Goal: Information Seeking & Learning: Learn about a topic

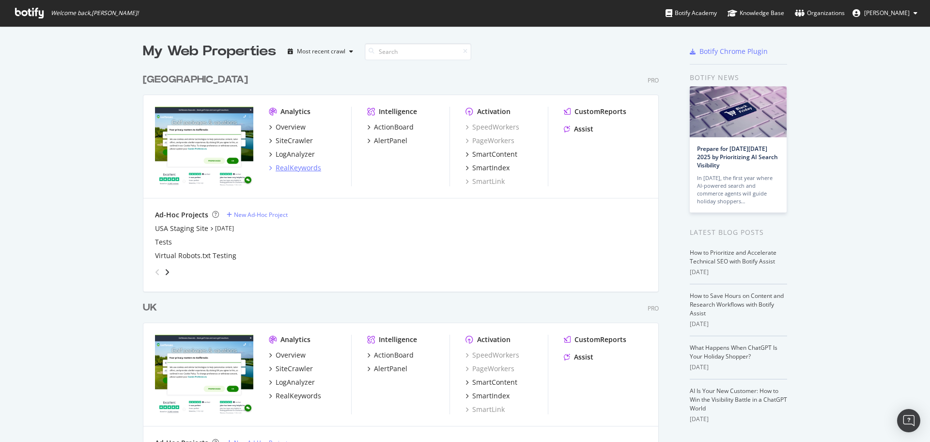
click at [293, 164] on div "RealKeywords" at bounding box center [299, 168] width 46 height 10
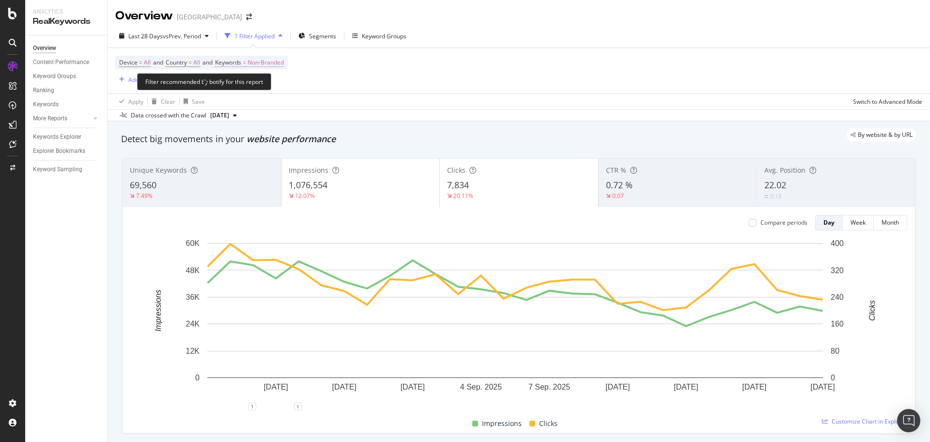
click at [278, 67] on span "Non-Branded" at bounding box center [266, 63] width 36 height 14
click at [268, 86] on span "Non-Branded" at bounding box center [249, 85] width 40 height 8
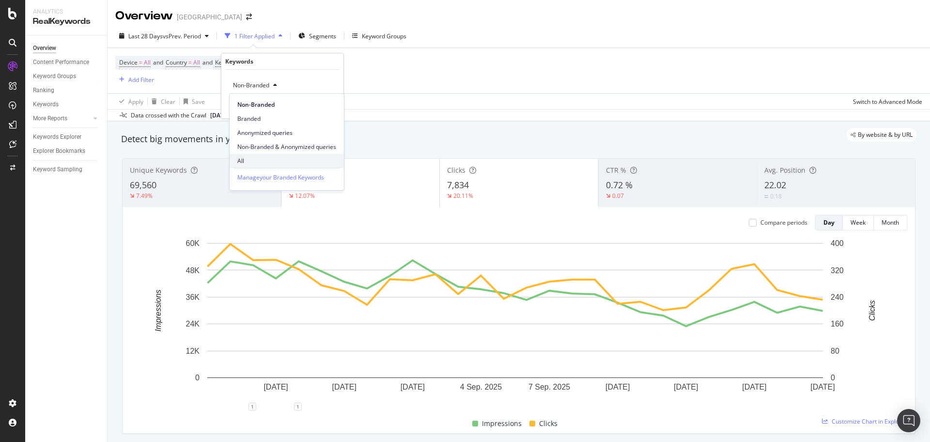
click at [265, 159] on span "All" at bounding box center [286, 161] width 99 height 9
click at [330, 107] on div "Apply" at bounding box center [328, 106] width 15 height 8
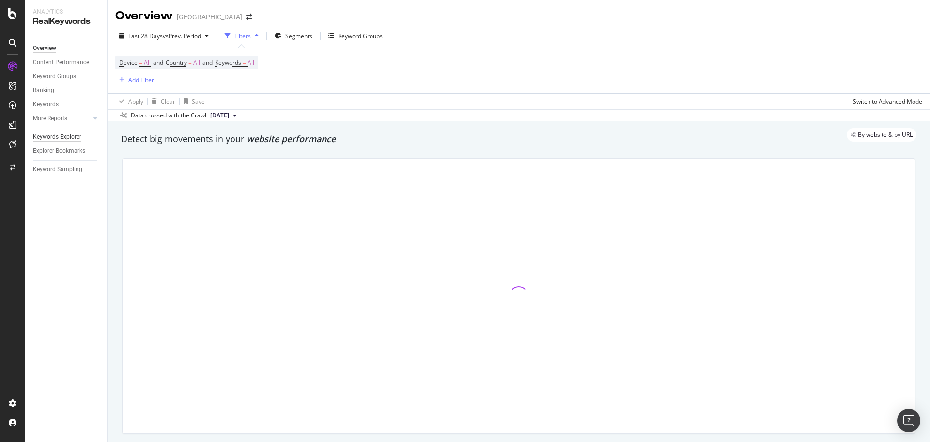
click at [54, 138] on div "Keywords Explorer" at bounding box center [57, 137] width 48 height 10
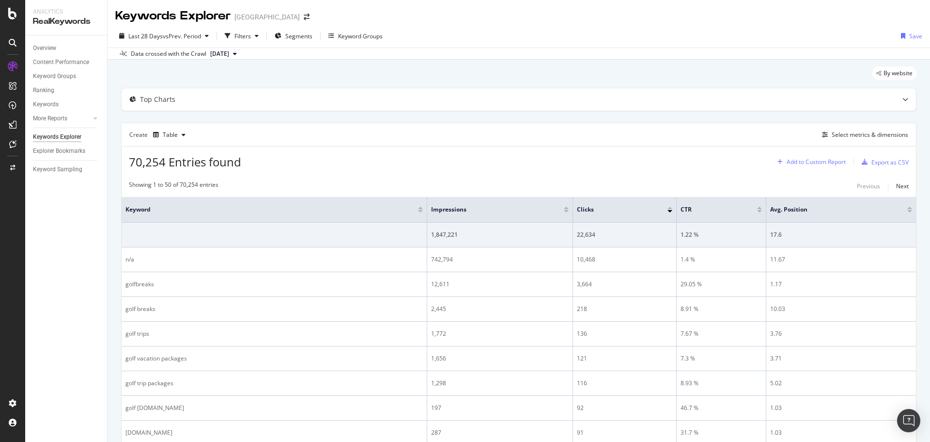
click at [824, 159] on div "Add to Custom Report" at bounding box center [816, 162] width 59 height 6
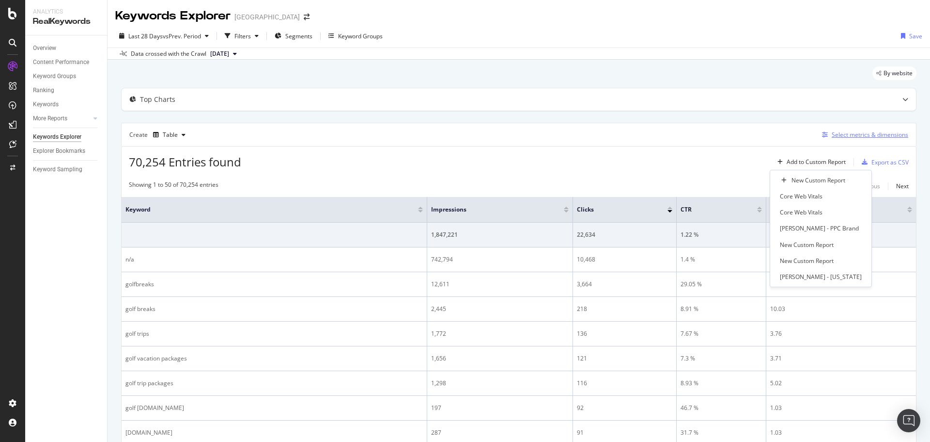
click at [843, 137] on div "Select metrics & dimensions" at bounding box center [870, 134] width 77 height 8
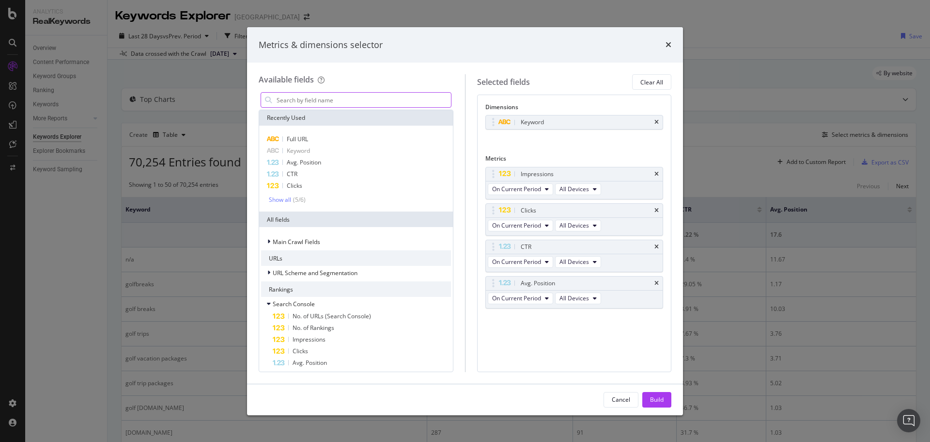
click at [395, 101] on input "modal" at bounding box center [363, 100] width 175 height 15
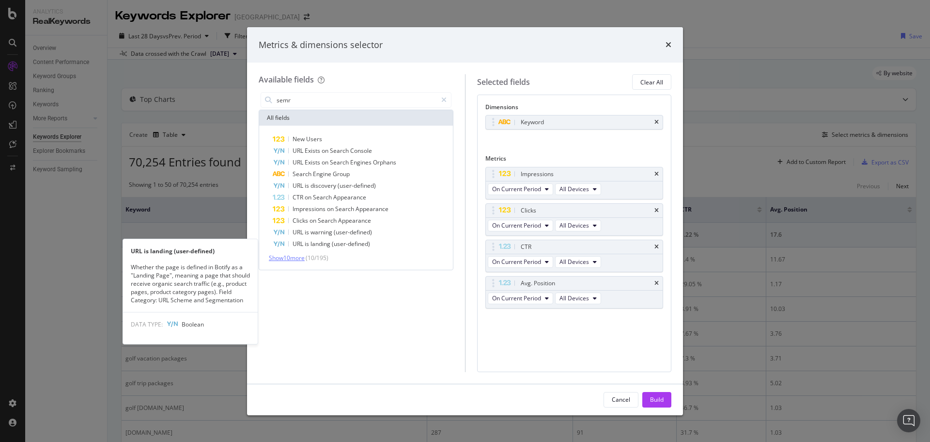
type input "semr"
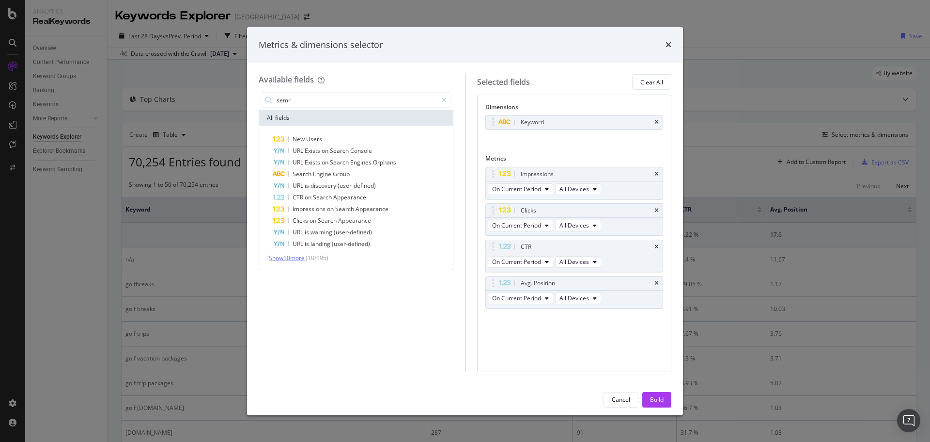
click at [293, 256] on span "Show 10 more" at bounding box center [287, 257] width 36 height 8
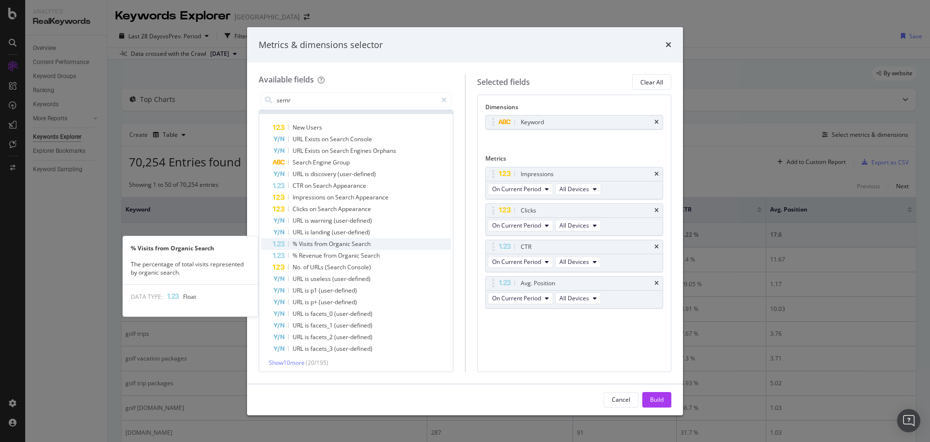
scroll to position [15, 0]
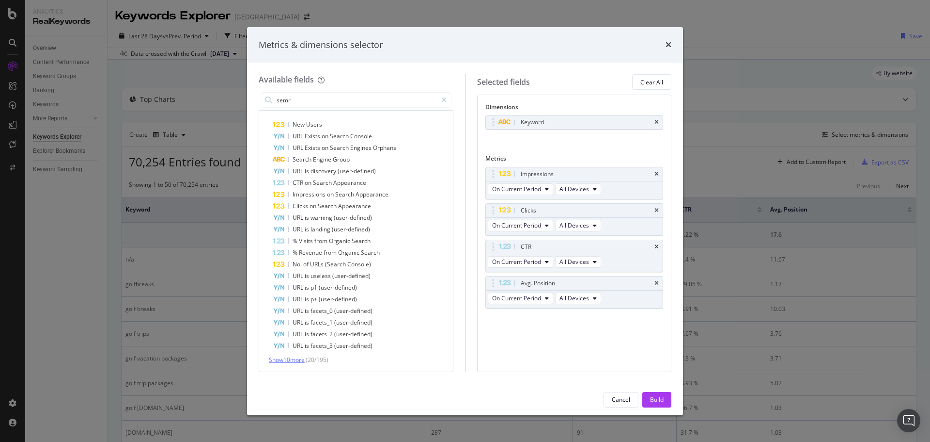
click at [296, 359] on span "Show 10 more" at bounding box center [287, 359] width 36 height 8
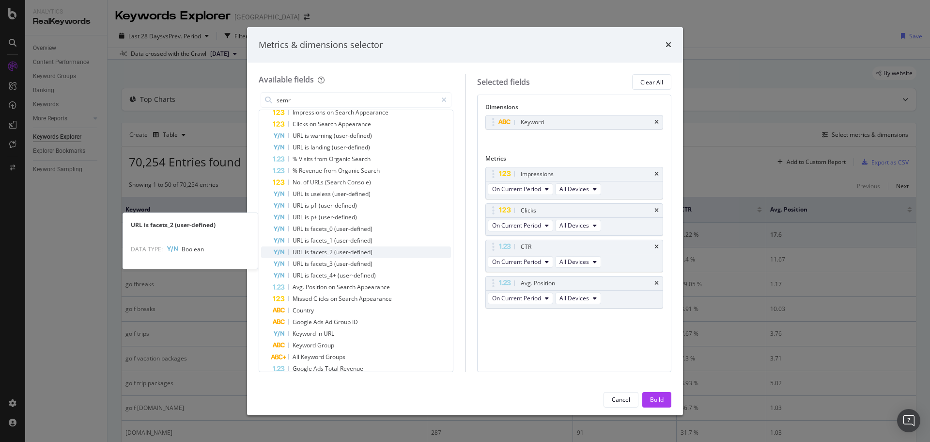
scroll to position [131, 0]
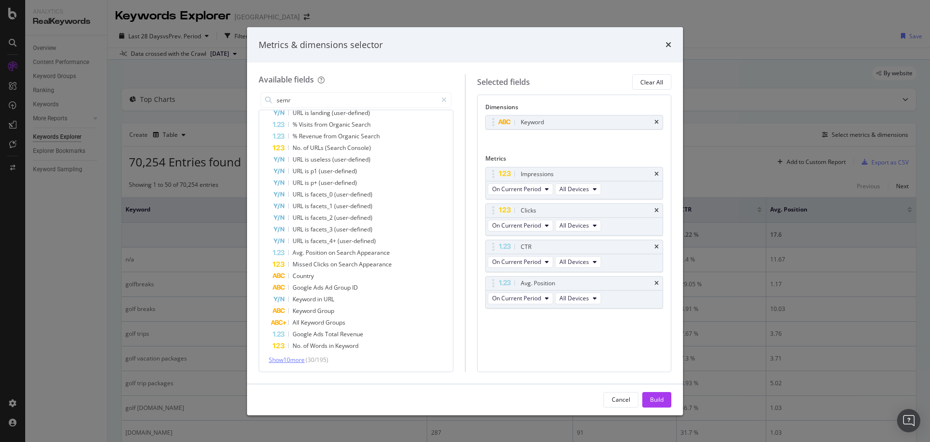
click at [283, 362] on span "Show 10 more" at bounding box center [287, 359] width 36 height 8
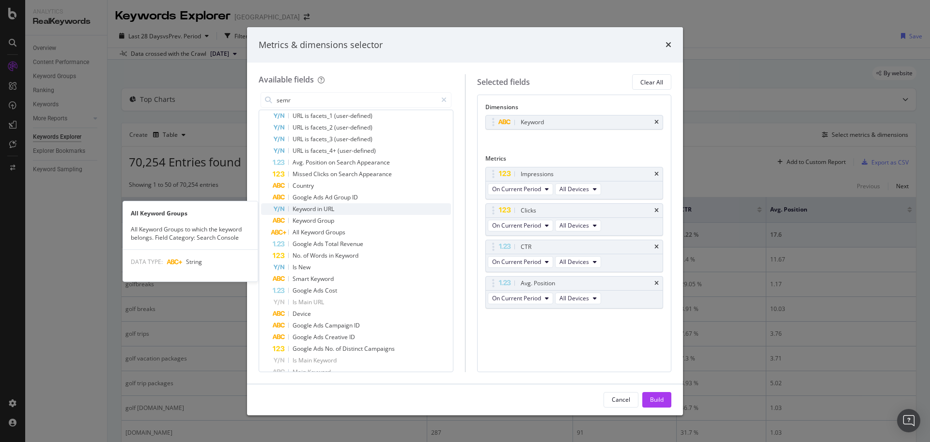
scroll to position [247, 0]
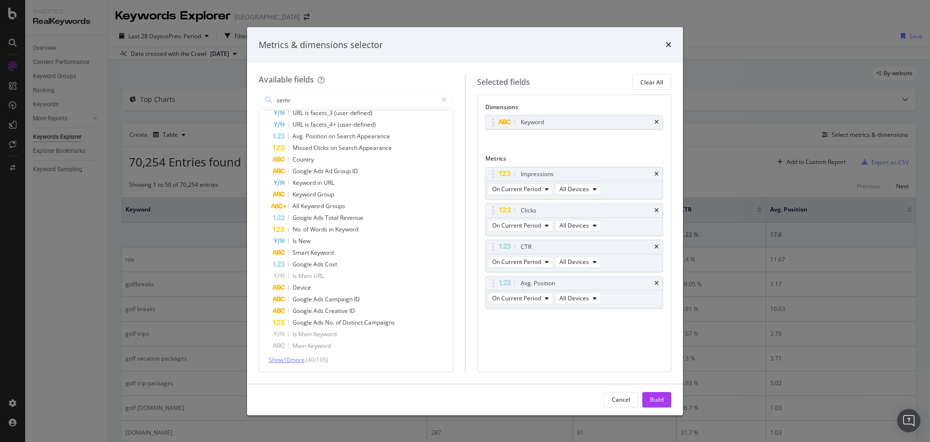
click at [300, 357] on span "Show 10 more" at bounding box center [287, 359] width 36 height 8
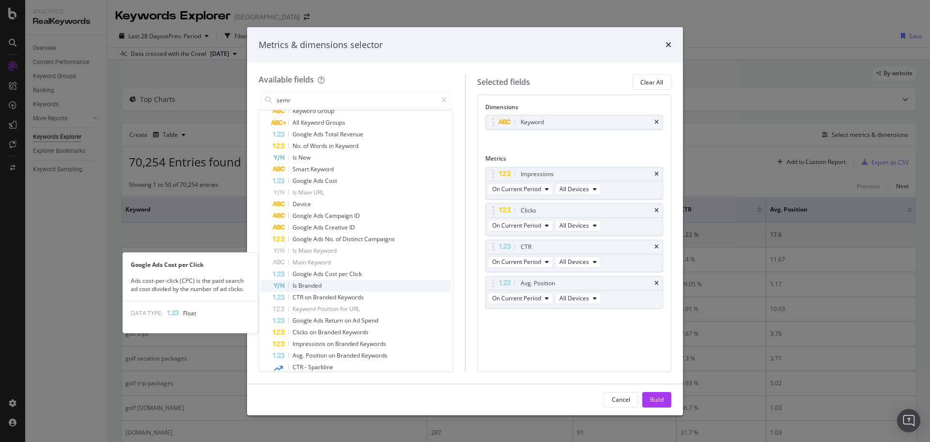
scroll to position [364, 0]
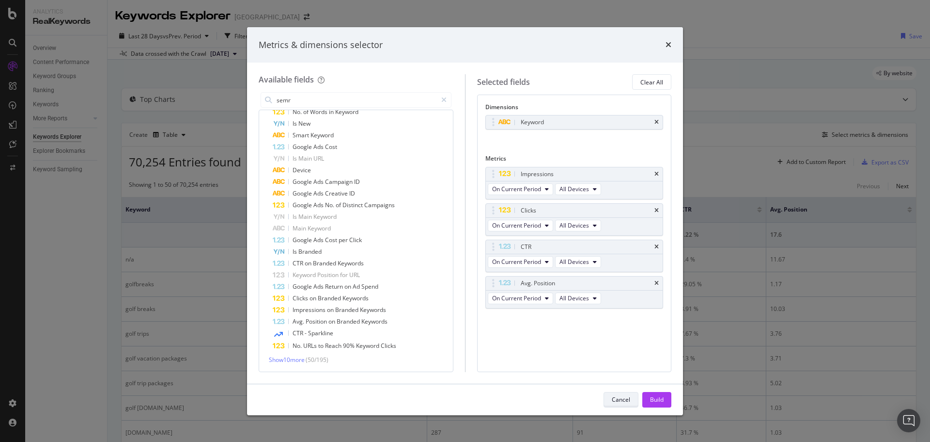
click at [621, 404] on div "Cancel" at bounding box center [621, 400] width 18 height 14
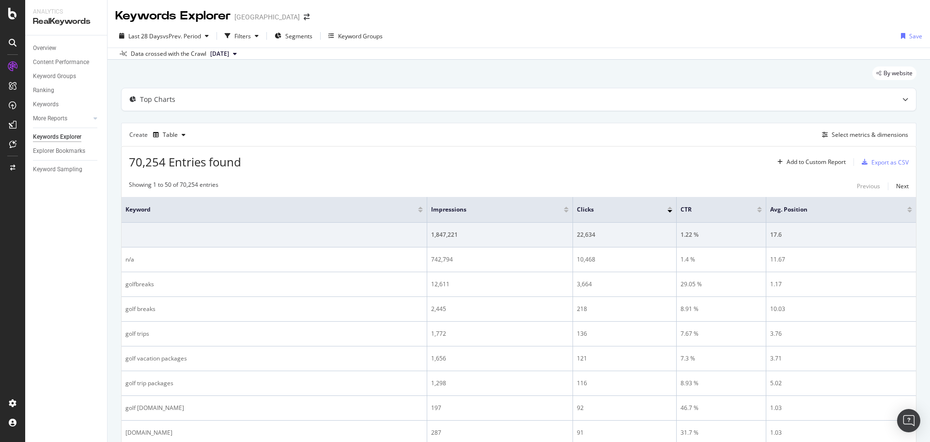
click at [265, 154] on div "70,254 Entries found Add to Custom Report Export as CSV" at bounding box center [519, 158] width 795 height 24
click at [41, 47] on div "Overview" at bounding box center [44, 48] width 23 height 10
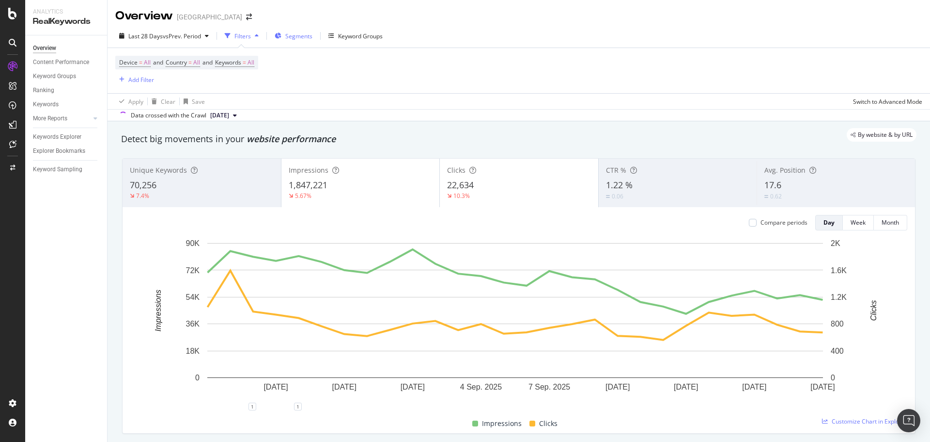
click at [297, 40] on div "Segments" at bounding box center [294, 36] width 38 height 15
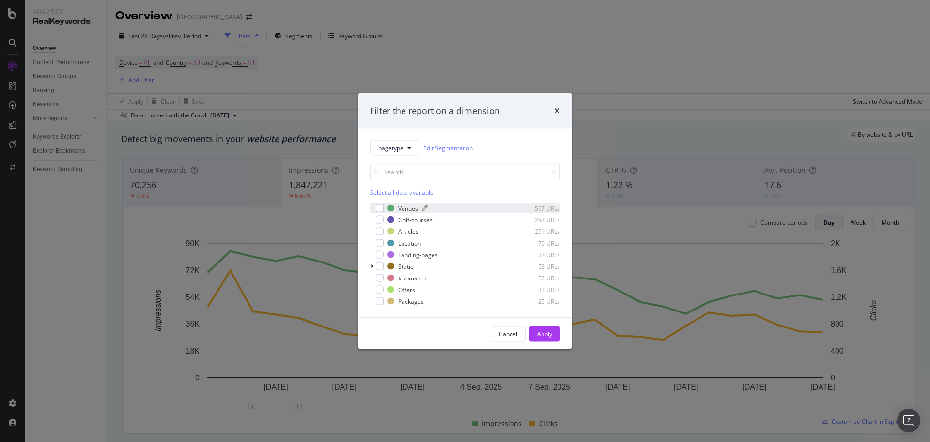
click at [402, 210] on div "Venues" at bounding box center [408, 208] width 20 height 8
click at [408, 221] on div "Golf-courses" at bounding box center [415, 219] width 34 height 8
click at [539, 328] on div "Apply" at bounding box center [544, 333] width 15 height 15
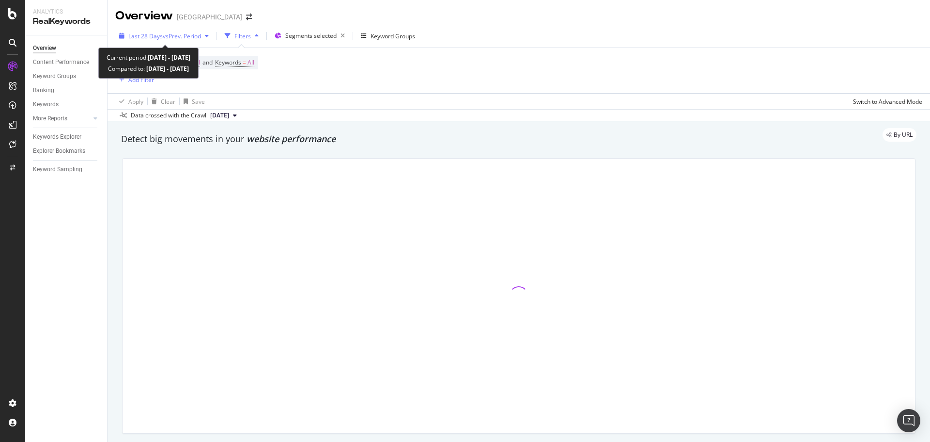
click at [200, 39] on span "vs Prev. Period" at bounding box center [182, 36] width 38 height 8
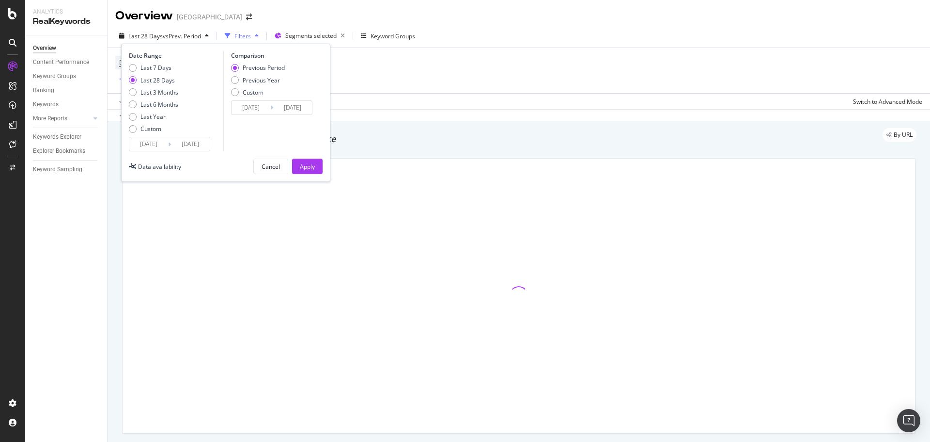
click at [173, 91] on div "Last 3 Months" at bounding box center [160, 92] width 38 height 8
type input "[DATE]"
click at [308, 170] on div "Apply" at bounding box center [307, 166] width 15 height 8
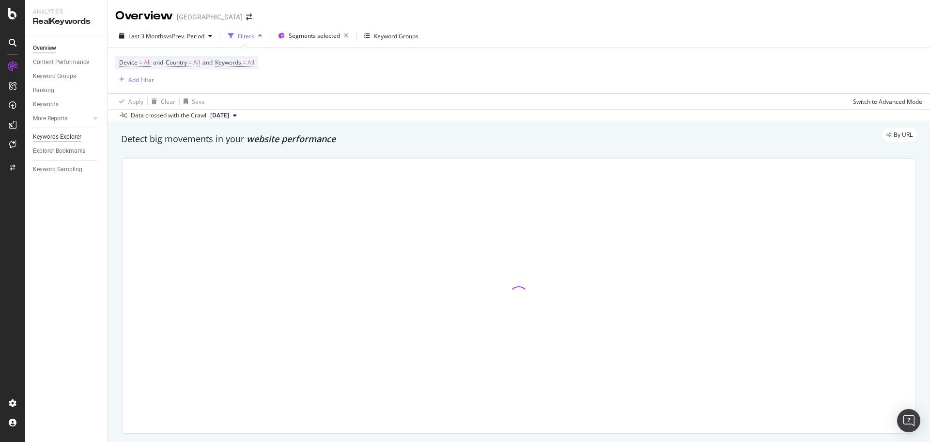
click at [66, 135] on div "Keywords Explorer" at bounding box center [57, 137] width 48 height 10
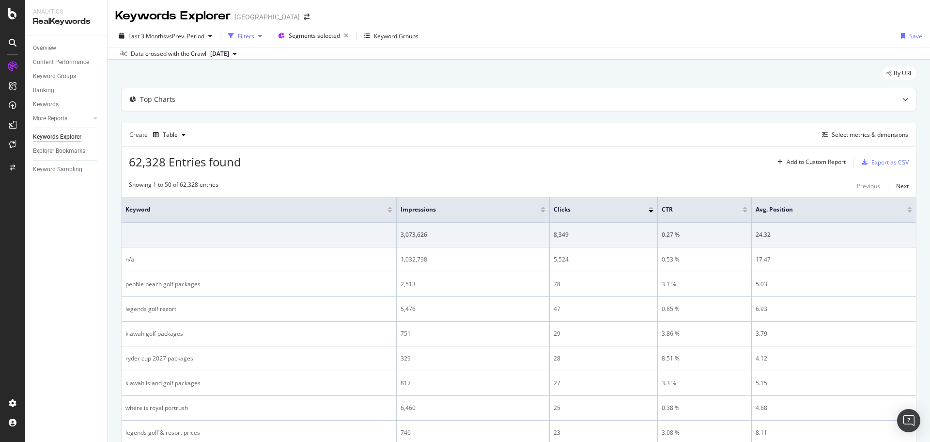
click at [250, 32] on div "Filters" at bounding box center [246, 36] width 16 height 8
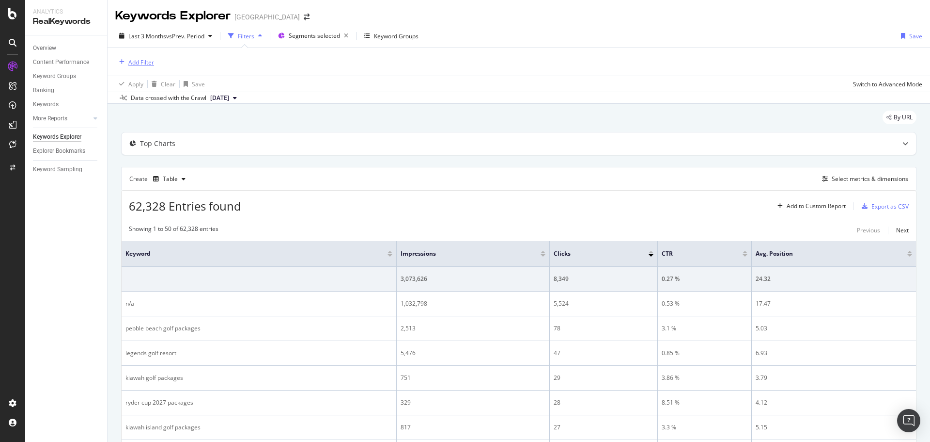
click at [144, 64] on div "Add Filter" at bounding box center [141, 62] width 26 height 8
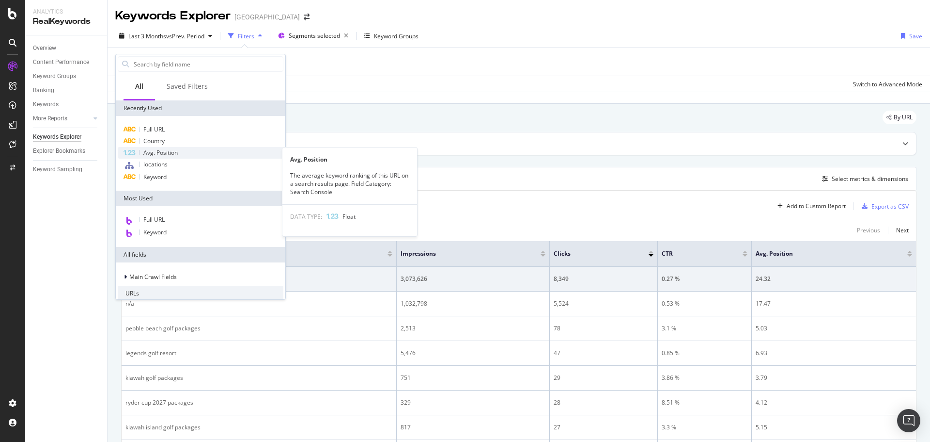
click at [167, 156] on span "Avg. Position" at bounding box center [160, 152] width 34 height 8
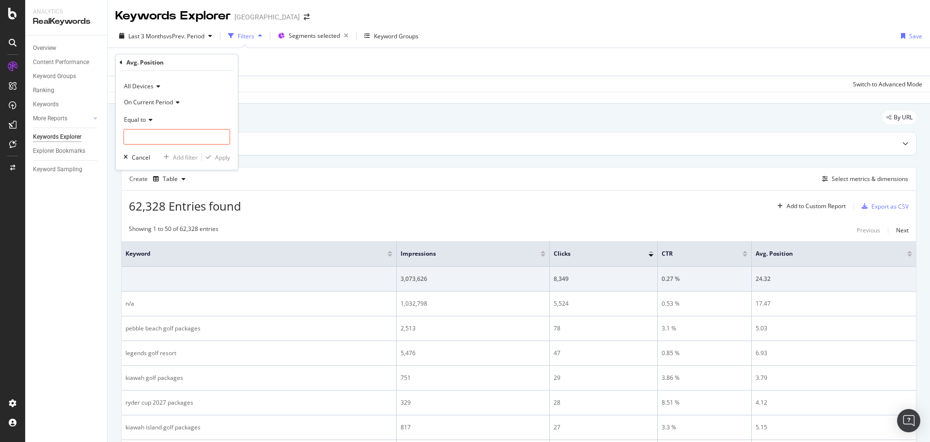
click at [144, 117] on span "Equal to" at bounding box center [135, 119] width 22 height 8
click at [155, 197] on div "Greater than or equal to" at bounding box center [178, 202] width 104 height 13
click at [162, 131] on input "number" at bounding box center [177, 137] width 107 height 16
type input "4"
click at [218, 160] on div "Apply" at bounding box center [222, 157] width 15 height 8
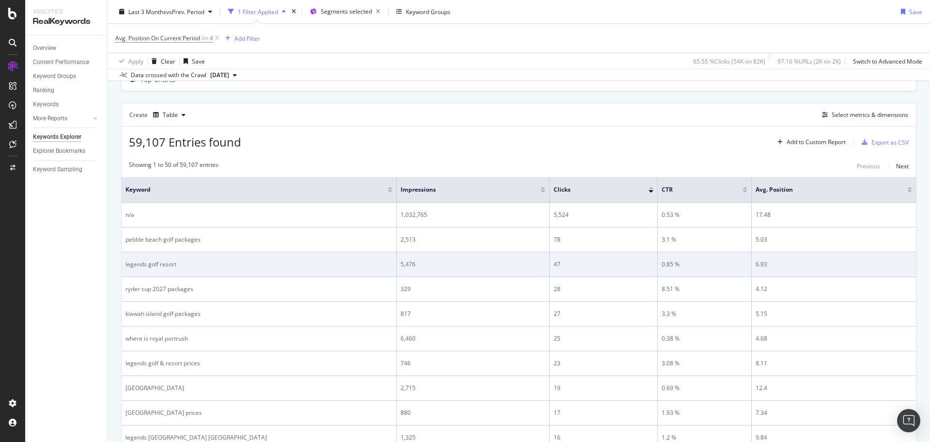
scroll to position [48, 0]
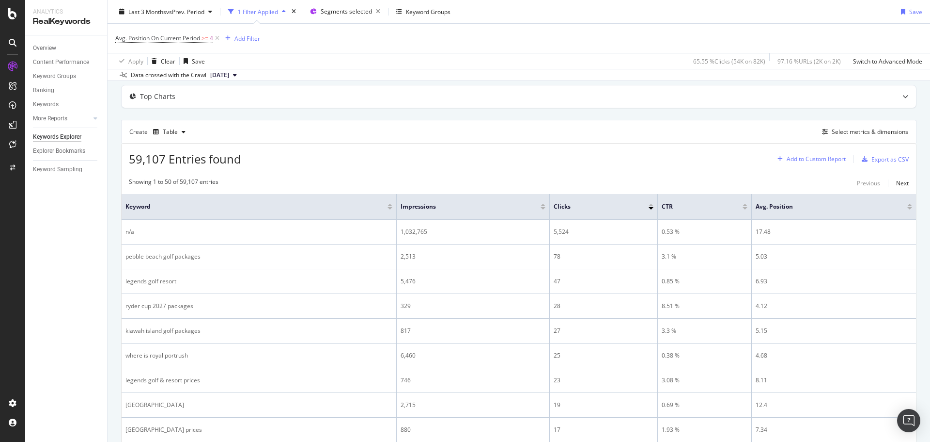
click at [776, 155] on div "Add to Custom Report" at bounding box center [810, 159] width 72 height 15
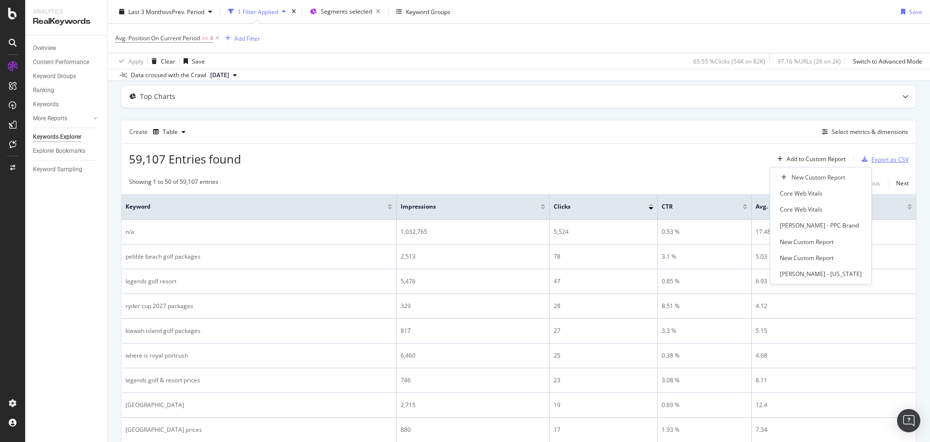
click at [873, 154] on div "Export as CSV" at bounding box center [883, 159] width 51 height 15
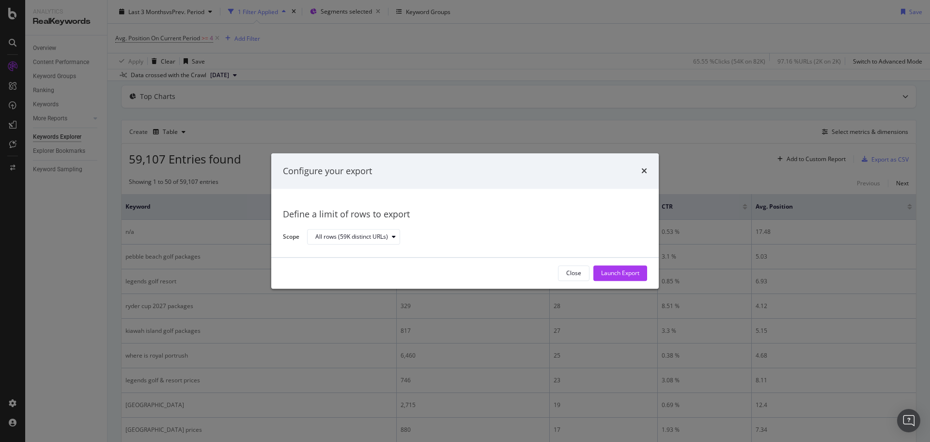
click at [642, 171] on icon "times" at bounding box center [645, 171] width 6 height 8
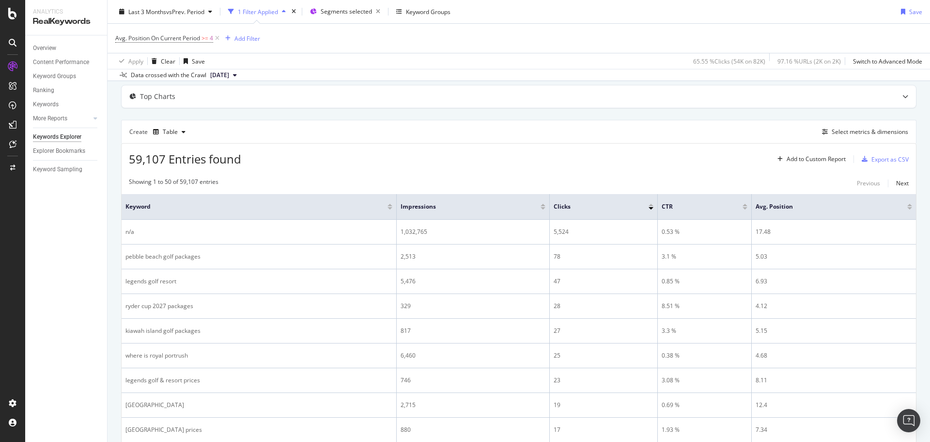
click at [830, 139] on div "Create Table Select metrics & dimensions" at bounding box center [519, 131] width 796 height 23
click at [834, 133] on div "Select metrics & dimensions" at bounding box center [870, 131] width 77 height 8
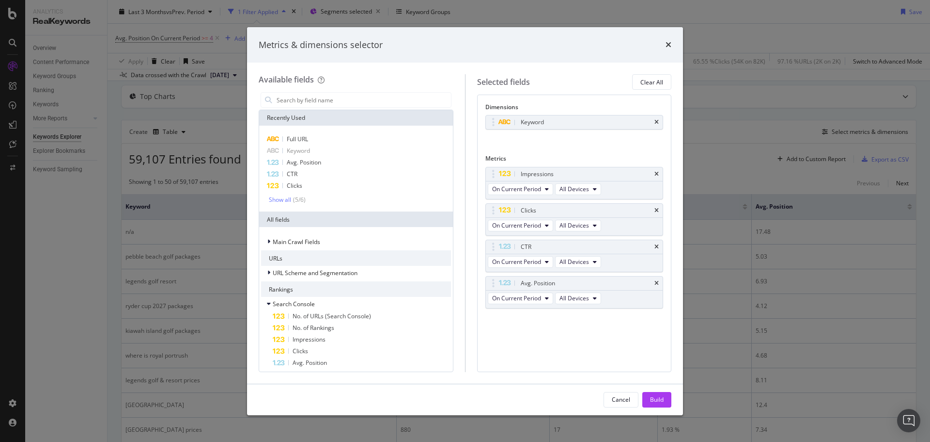
click at [249, 148] on div "Available fields Recently Used Full URL Keyword Avg. Position CTR Clicks Show a…" at bounding box center [465, 223] width 436 height 320
click at [361, 104] on input "modal" at bounding box center [363, 100] width 175 height 15
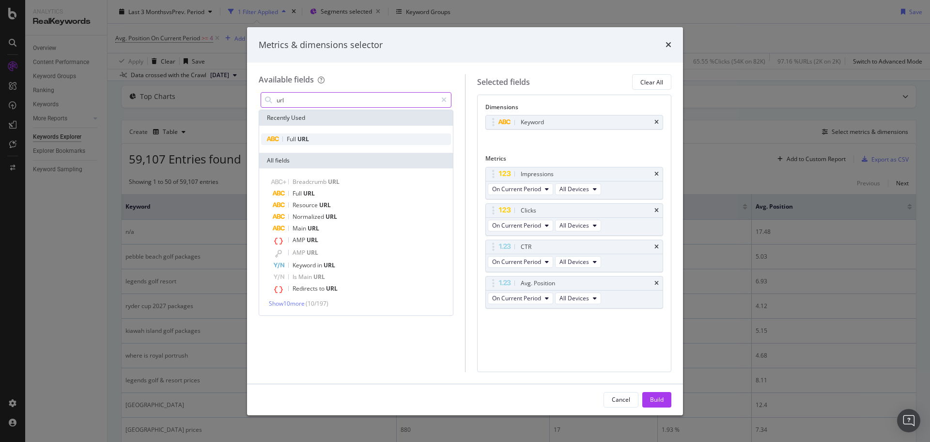
type input "url"
click at [315, 135] on div "Full URL" at bounding box center [356, 139] width 190 height 12
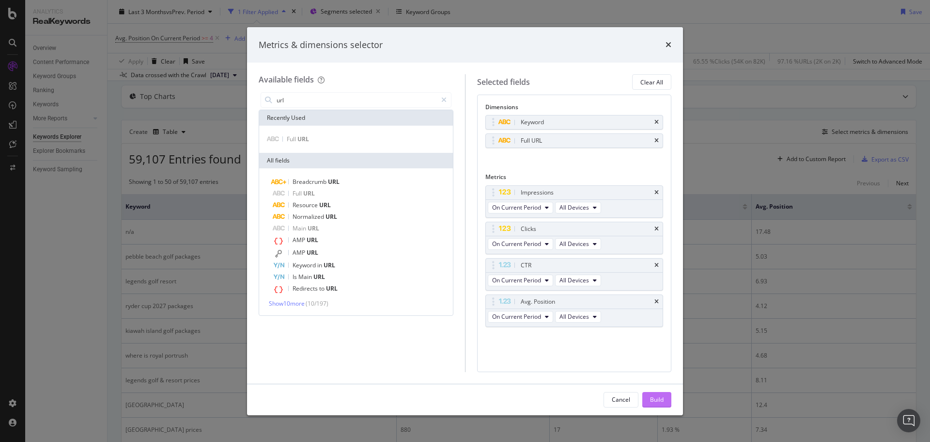
click at [654, 398] on div "Build" at bounding box center [657, 399] width 14 height 8
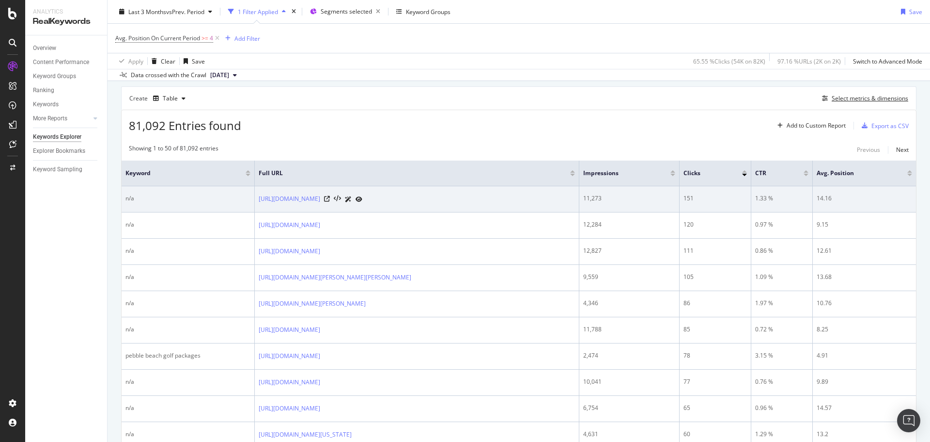
scroll to position [97, 0]
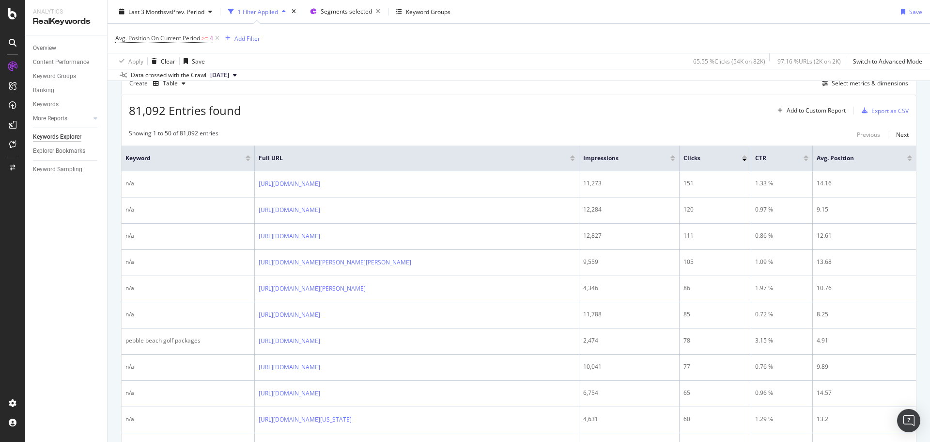
click at [676, 160] on div at bounding box center [673, 159] width 5 height 2
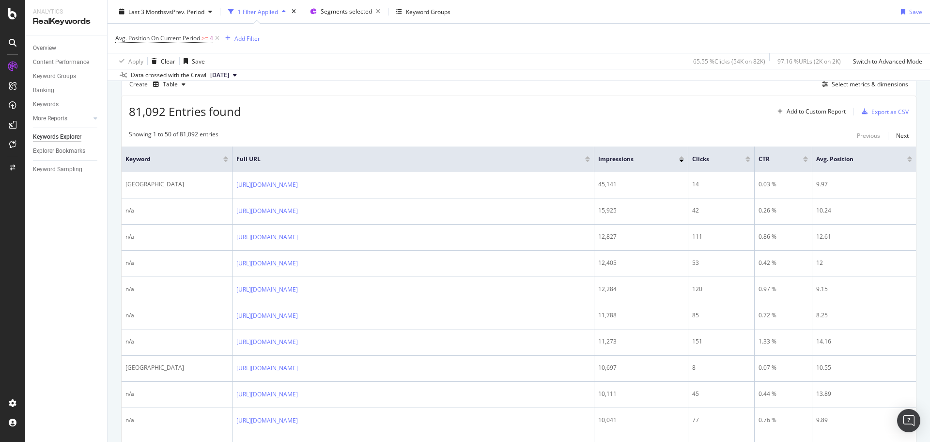
scroll to position [97, 0]
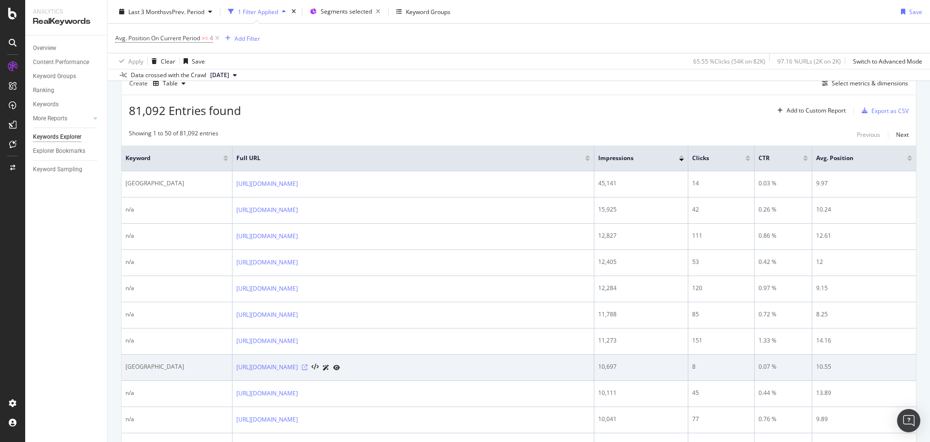
click at [308, 368] on icon at bounding box center [305, 367] width 6 height 6
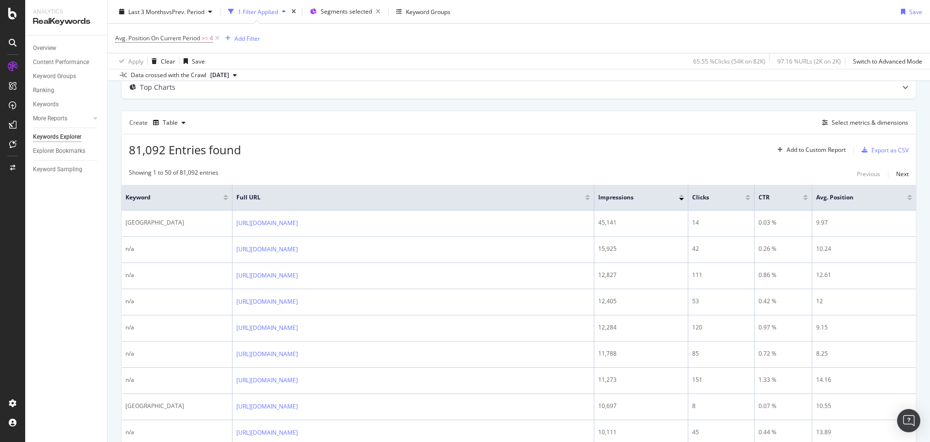
scroll to position [0, 0]
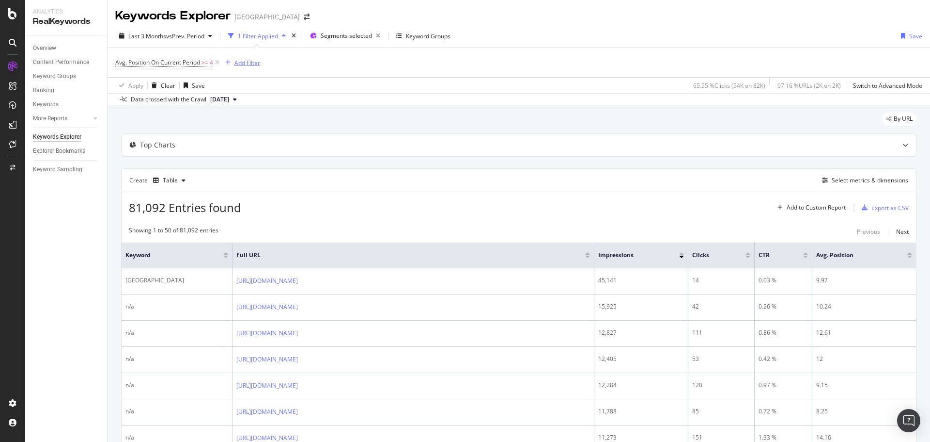
click at [238, 62] on div "Add Filter" at bounding box center [248, 63] width 26 height 8
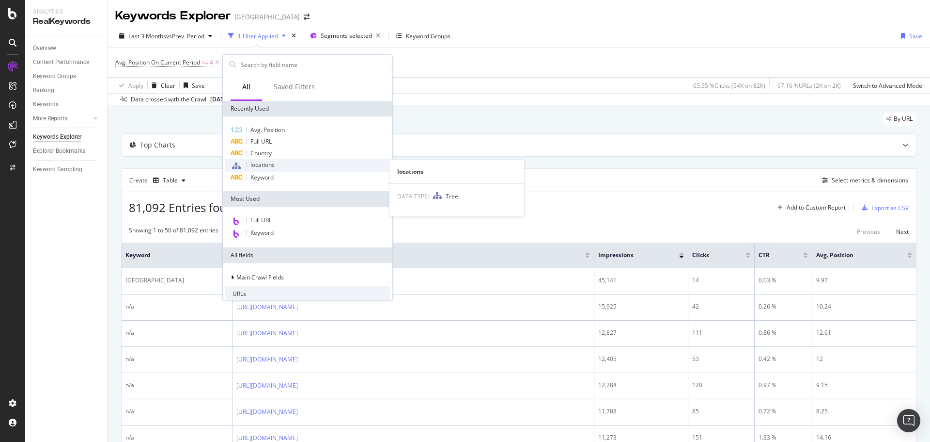
click at [274, 171] on div "locations" at bounding box center [308, 165] width 166 height 13
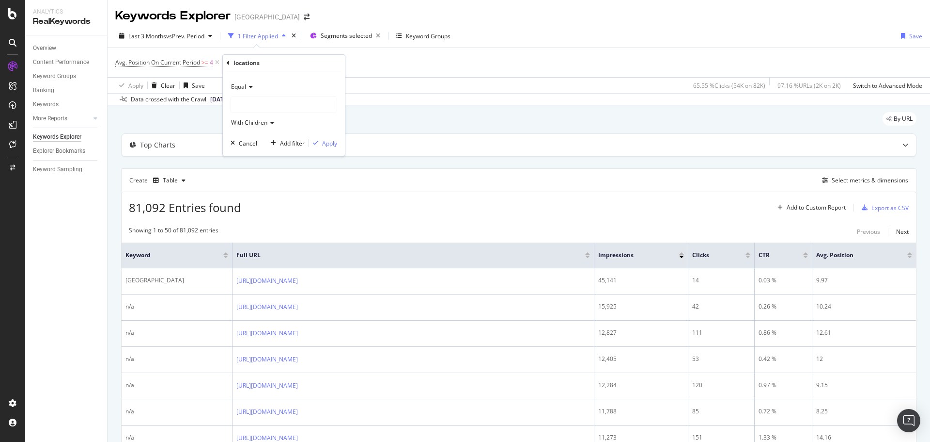
click at [228, 62] on icon at bounding box center [228, 63] width 3 height 6
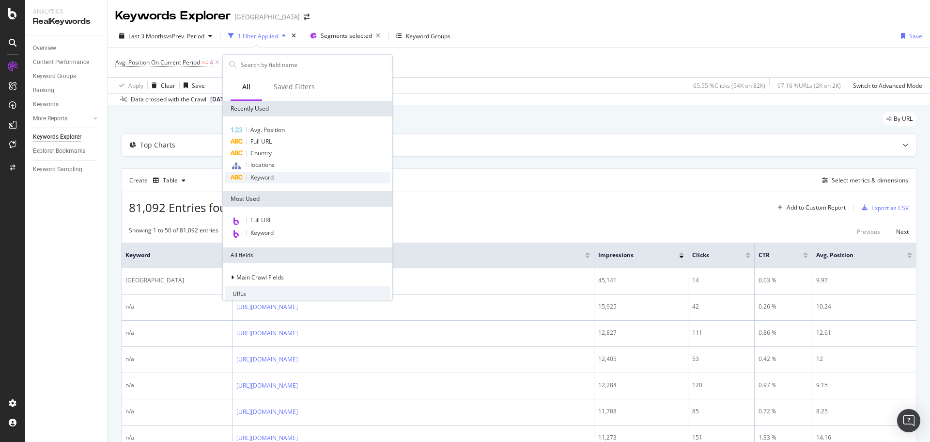
click at [268, 180] on span "Keyword" at bounding box center [262, 177] width 23 height 8
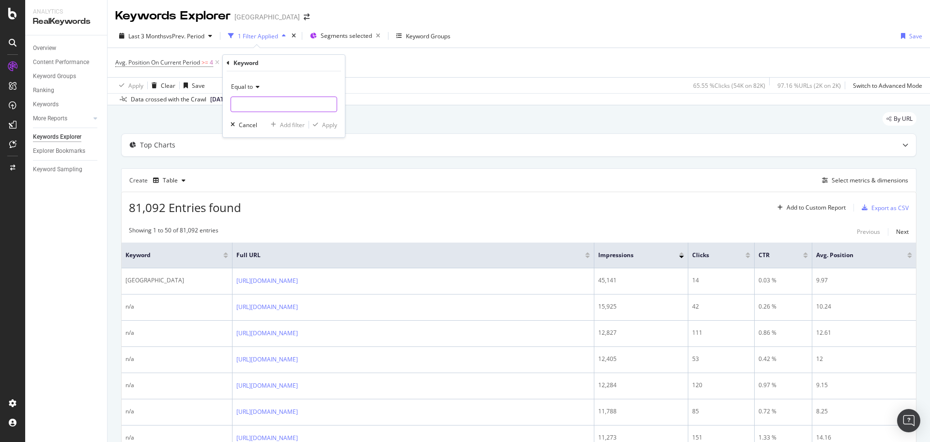
click at [270, 105] on input "text" at bounding box center [284, 104] width 106 height 16
click at [257, 86] on icon at bounding box center [256, 87] width 7 height 6
click at [294, 85] on div "Equal to" at bounding box center [284, 87] width 107 height 16
click at [284, 98] on div "Equal to Not equal to Starts with Doesn't start with Ends with Doesn't end with…" at bounding box center [285, 163] width 109 height 139
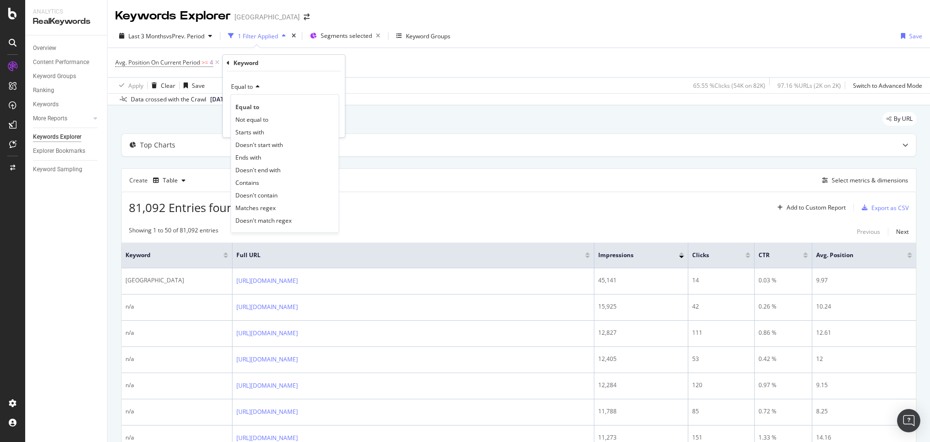
click at [307, 92] on div "Equal to" at bounding box center [284, 87] width 107 height 16
click at [318, 103] on input "text" at bounding box center [284, 104] width 106 height 16
click at [260, 85] on icon at bounding box center [256, 87] width 7 height 6
click at [259, 118] on span "Not equal to" at bounding box center [252, 119] width 33 height 8
click at [264, 109] on input "text" at bounding box center [284, 104] width 106 height 16
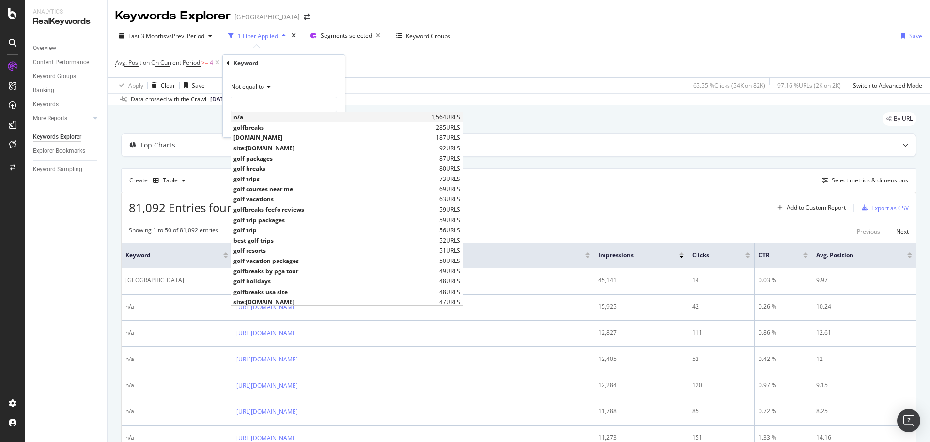
click at [258, 118] on span "n/a" at bounding box center [331, 117] width 195 height 8
type input "n/a"
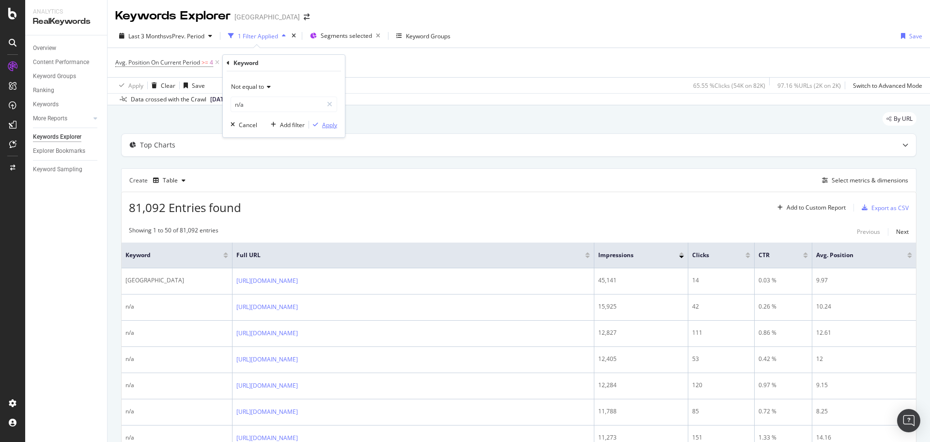
click at [328, 129] on button "Apply" at bounding box center [323, 125] width 28 height 10
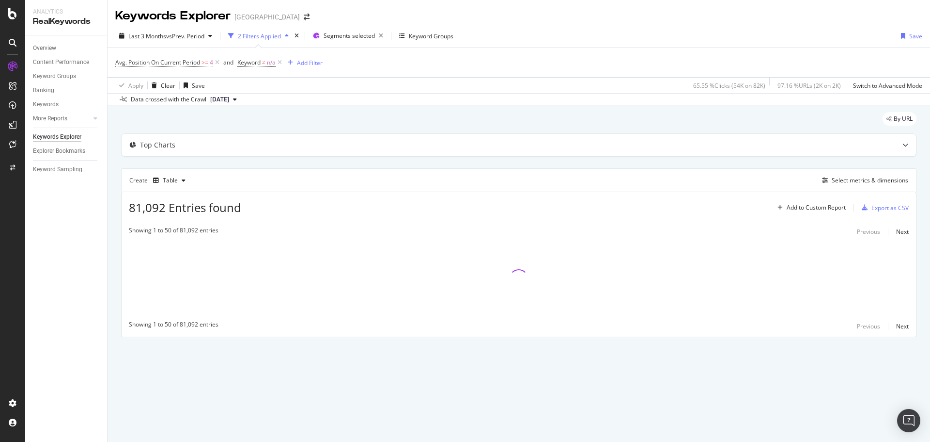
click at [327, 123] on div "By URL" at bounding box center [519, 122] width 796 height 21
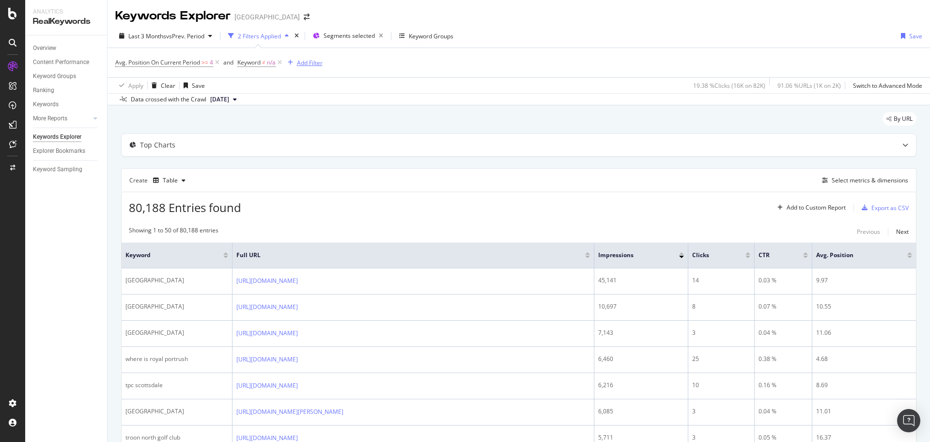
click at [307, 61] on div "Add Filter" at bounding box center [310, 63] width 26 height 8
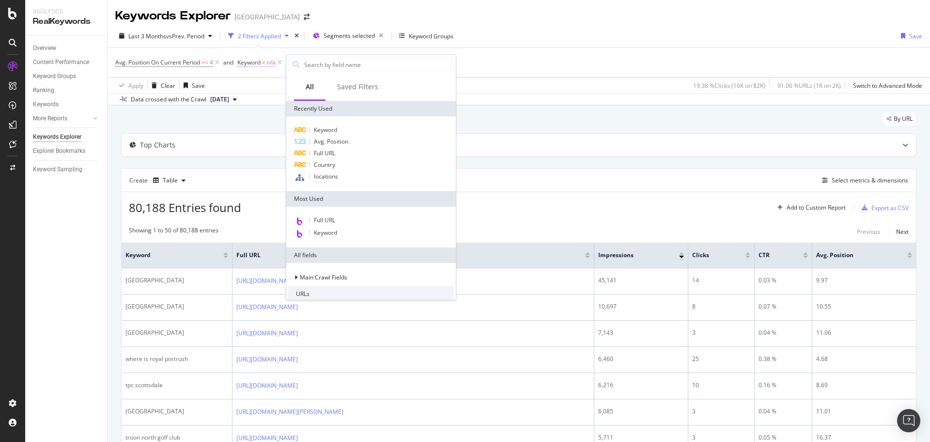
click at [266, 61] on span "≠" at bounding box center [263, 62] width 3 height 8
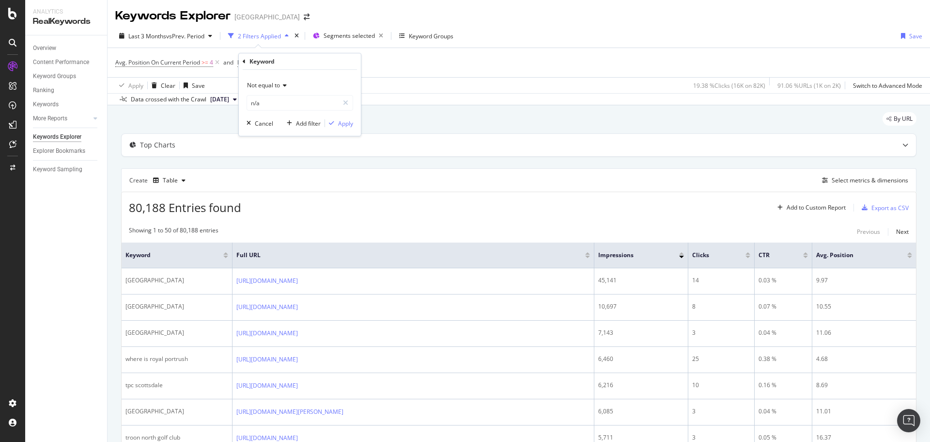
click at [269, 85] on span "Not equal to" at bounding box center [263, 85] width 33 height 8
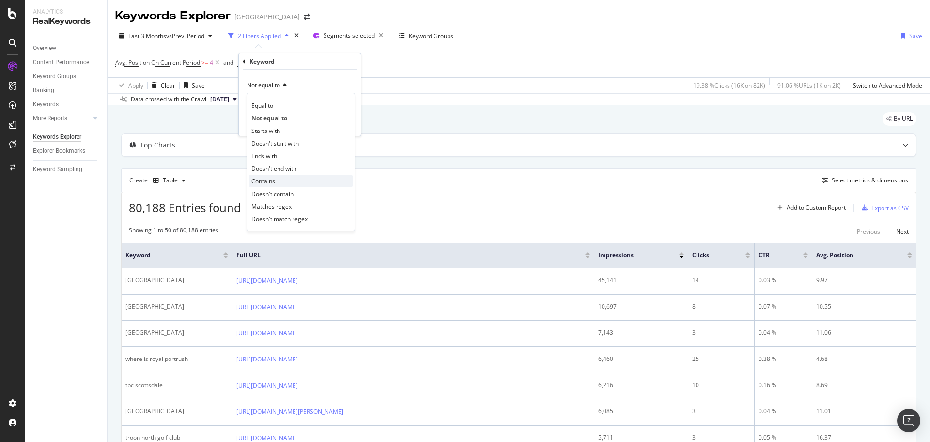
click at [274, 180] on span "Contains" at bounding box center [264, 181] width 24 height 8
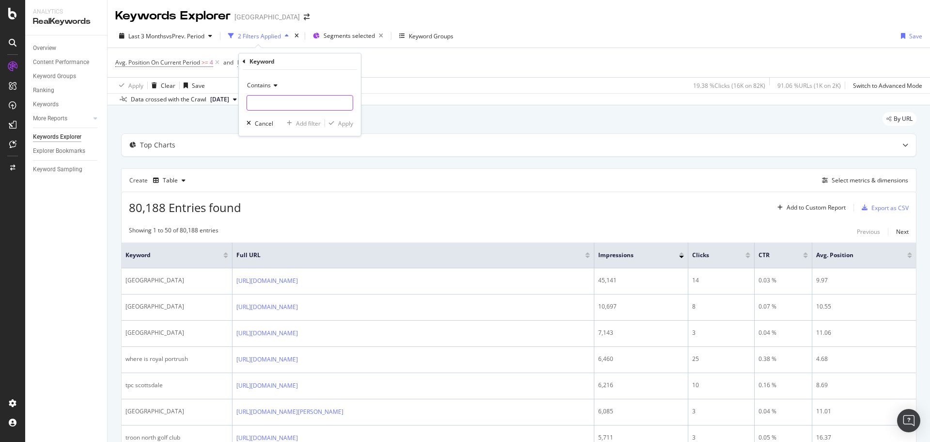
click at [275, 105] on input "text" at bounding box center [300, 103] width 106 height 16
type input "golf"
click at [353, 126] on div "Contains golf Cancel Add filter Apply" at bounding box center [300, 103] width 122 height 66
click at [335, 125] on div "button" at bounding box center [331, 123] width 13 height 6
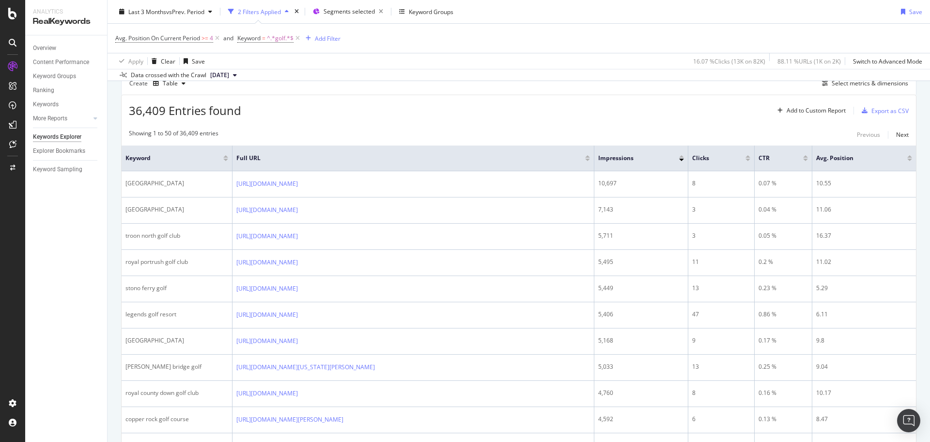
scroll to position [145, 0]
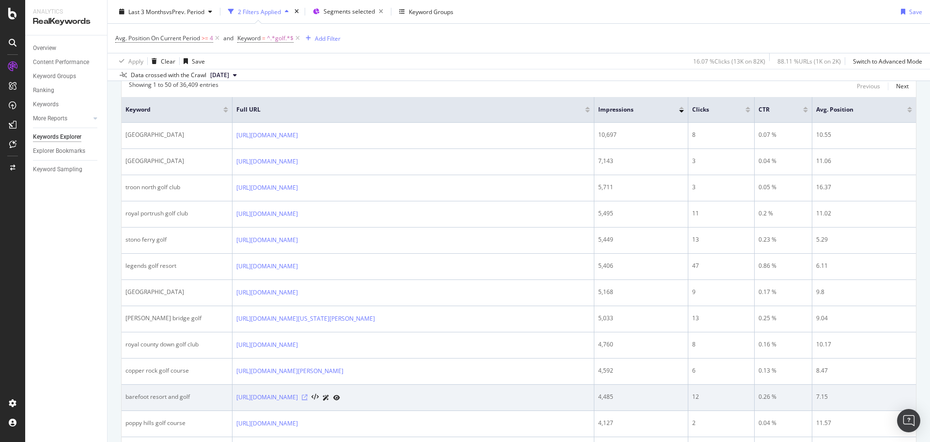
click at [308, 398] on icon at bounding box center [305, 397] width 6 height 6
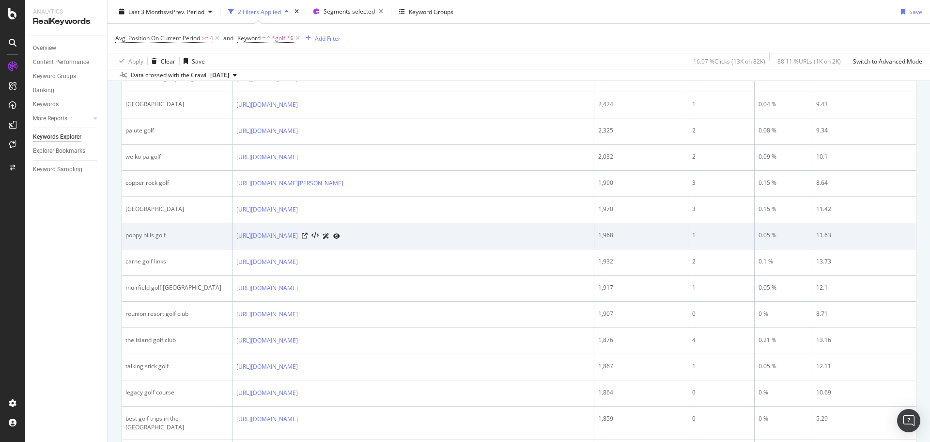
scroll to position [775, 0]
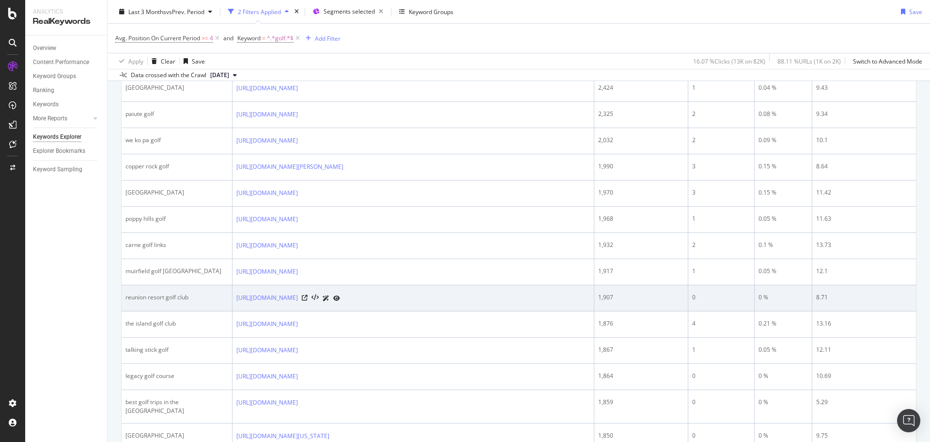
click at [161, 297] on div "reunion resort golf club" at bounding box center [177, 297] width 103 height 9
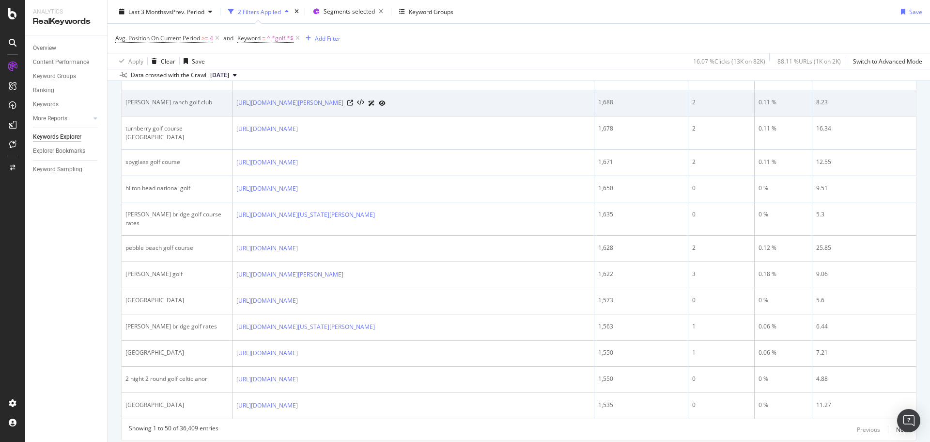
scroll to position [1200, 0]
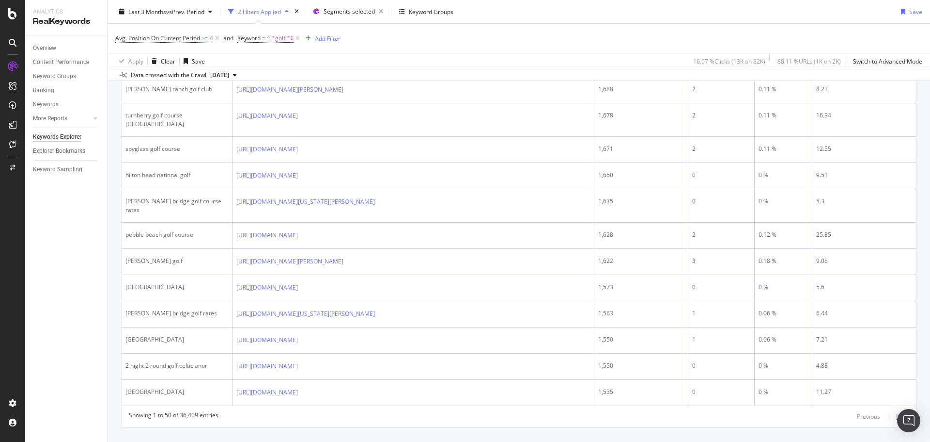
click at [897, 412] on div "Next" at bounding box center [903, 416] width 13 height 8
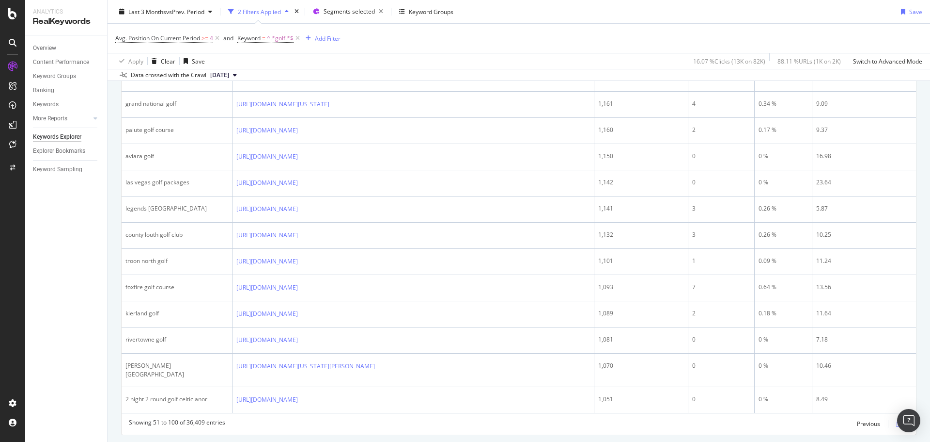
click at [897, 419] on div "Next" at bounding box center [903, 423] width 13 height 8
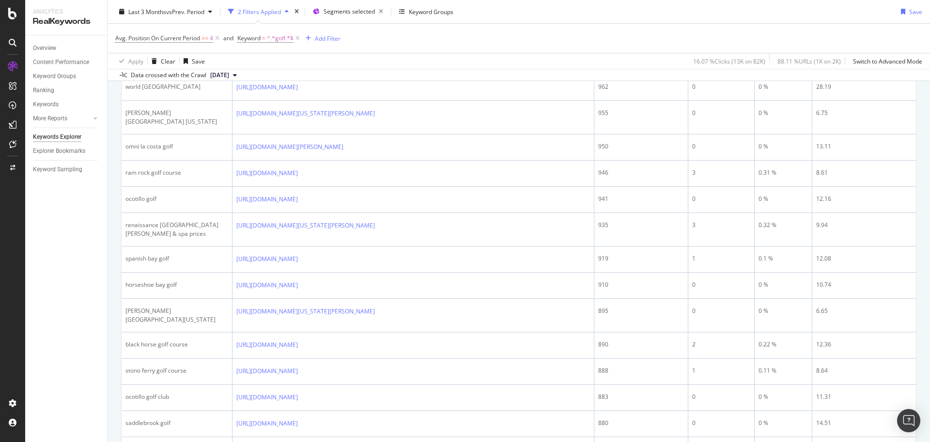
scroll to position [0, 0]
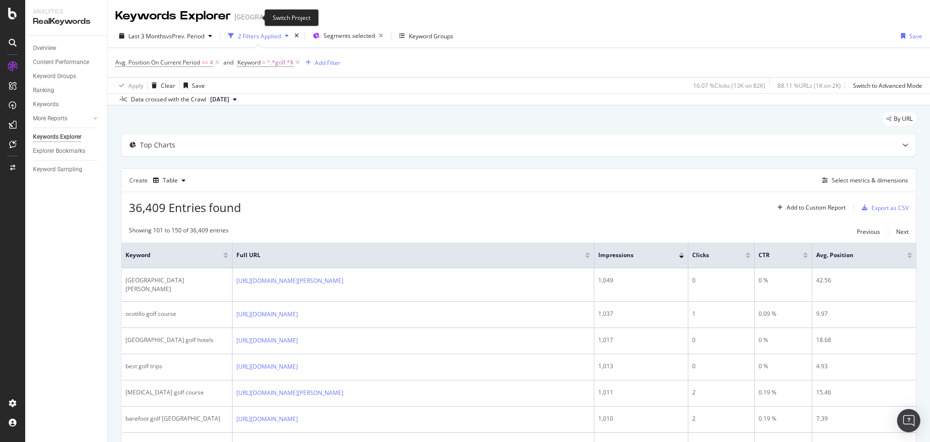
click at [304, 18] on icon "arrow-right-arrow-left" at bounding box center [307, 17] width 6 height 7
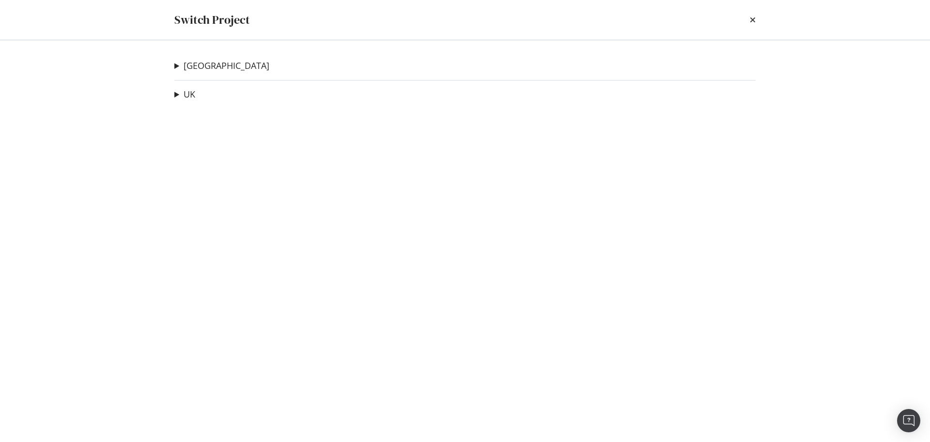
click at [108, 73] on div "Switch Project [GEOGRAPHIC_DATA] [GEOGRAPHIC_DATA] Staging Site Ad-Hoc Project …" at bounding box center [465, 221] width 930 height 442
click at [751, 20] on icon "times" at bounding box center [753, 20] width 6 height 8
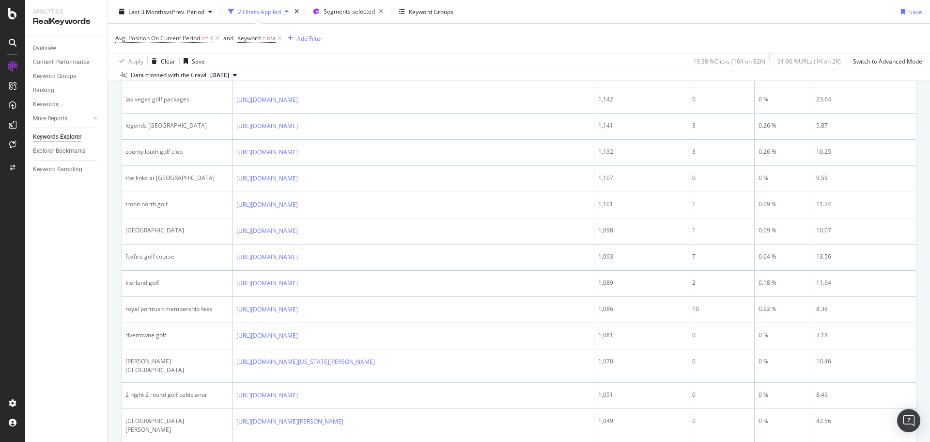
scroll to position [1209, 0]
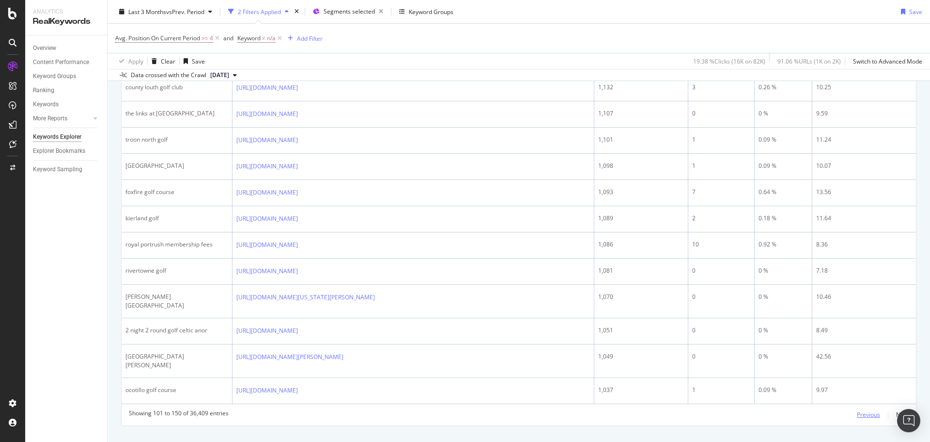
click at [857, 410] on div "Previous" at bounding box center [868, 414] width 23 height 8
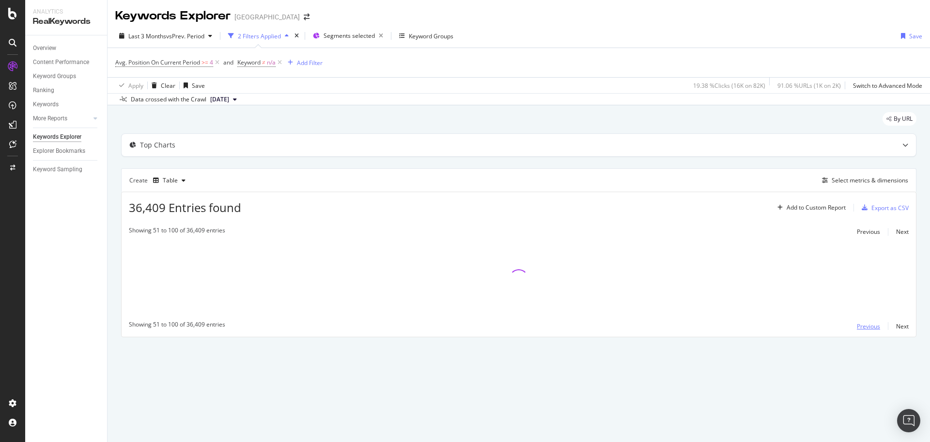
scroll to position [0, 0]
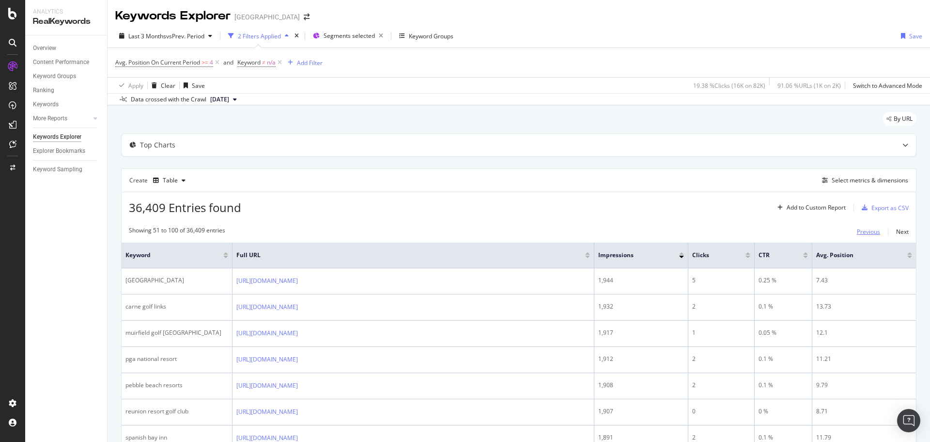
click at [863, 226] on div "Previous" at bounding box center [868, 231] width 23 height 11
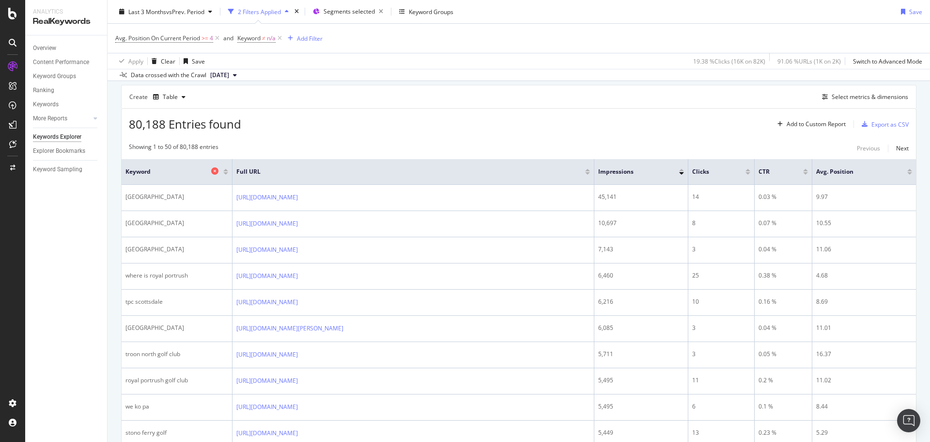
scroll to position [97, 0]
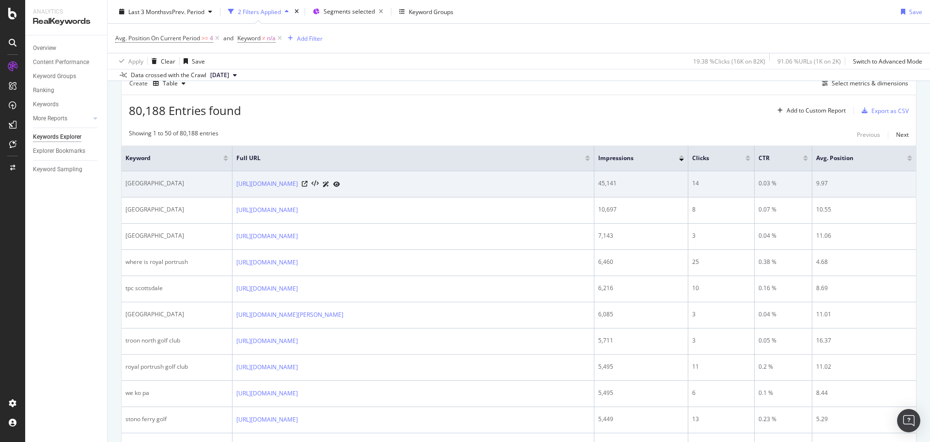
click at [169, 184] on div "[GEOGRAPHIC_DATA]" at bounding box center [177, 183] width 103 height 9
copy div "[GEOGRAPHIC_DATA]"
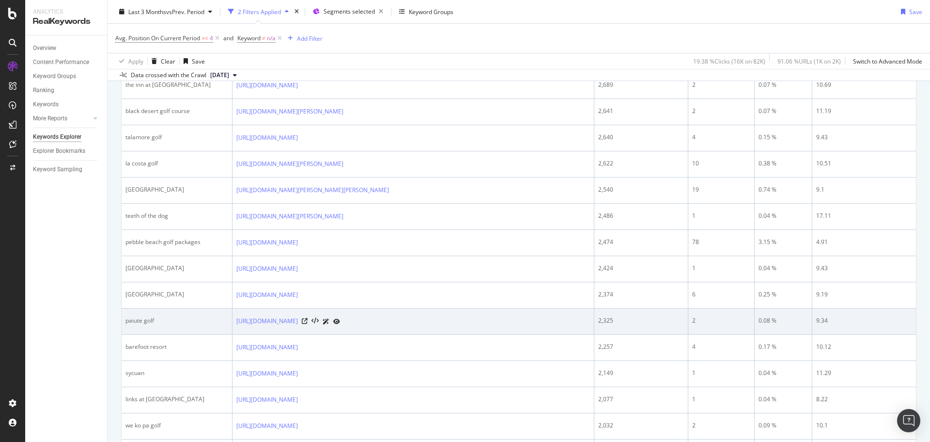
scroll to position [1200, 0]
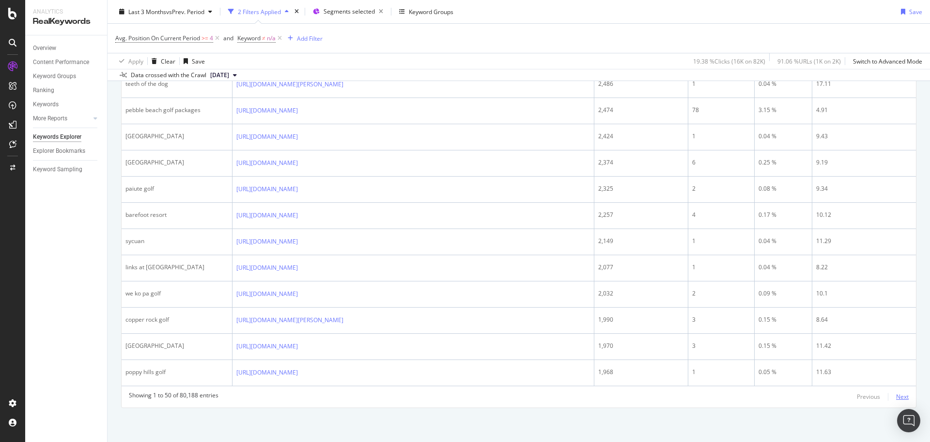
click at [898, 398] on div "Next" at bounding box center [903, 396] width 13 height 8
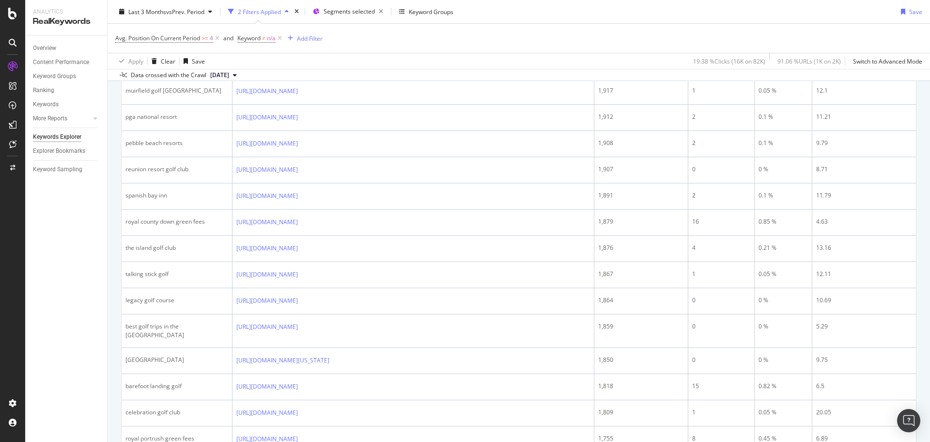
scroll to position [242, 0]
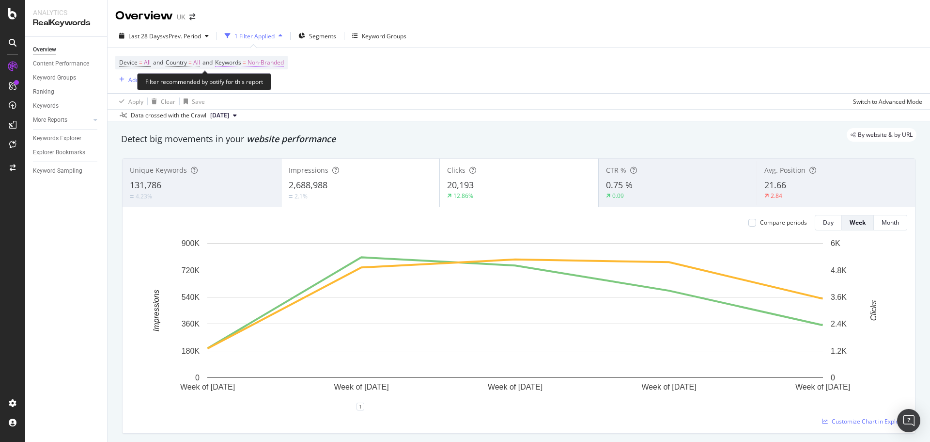
click at [271, 64] on span "Non-Branded" at bounding box center [266, 63] width 36 height 14
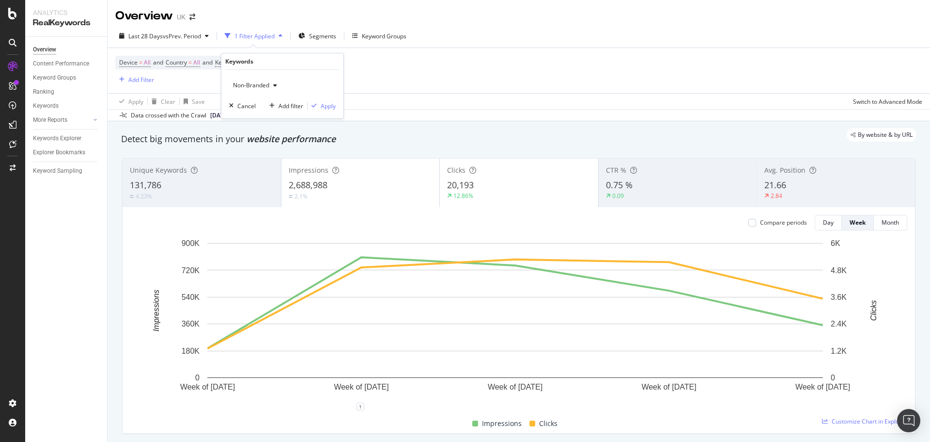
click at [269, 84] on span "Non-Branded" at bounding box center [249, 85] width 40 height 8
click at [261, 158] on span "All" at bounding box center [286, 161] width 99 height 9
click at [331, 99] on div "All Cancel Add filter Apply" at bounding box center [282, 94] width 122 height 48
click at [328, 107] on div "Apply" at bounding box center [328, 106] width 15 height 8
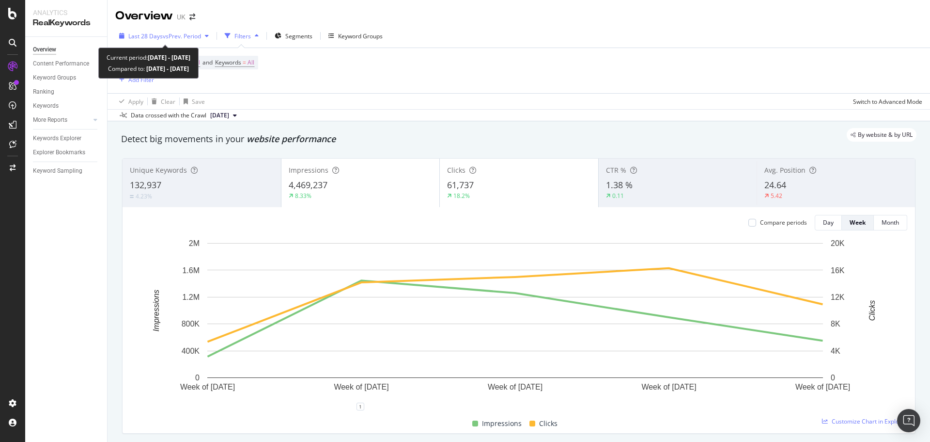
click at [161, 37] on span "Last 28 Days" at bounding box center [145, 36] width 34 height 8
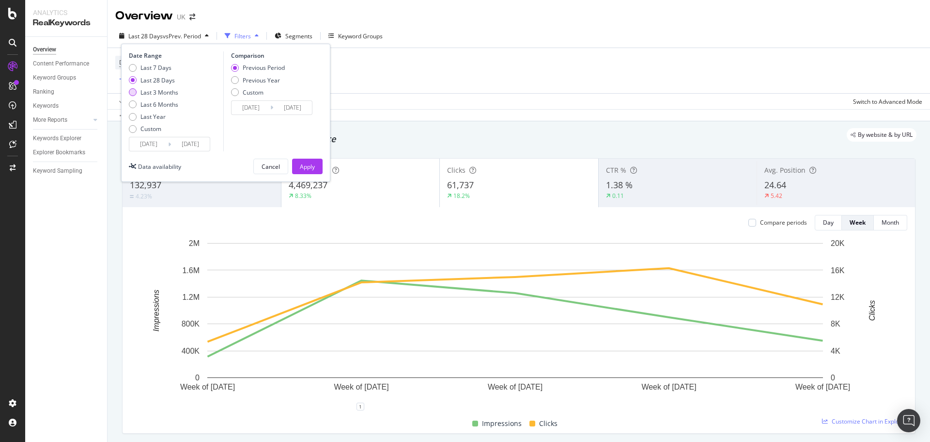
click at [172, 89] on div "Last 3 Months" at bounding box center [160, 92] width 38 height 8
type input "[DATE]"
click at [307, 165] on div "Apply" at bounding box center [307, 166] width 15 height 8
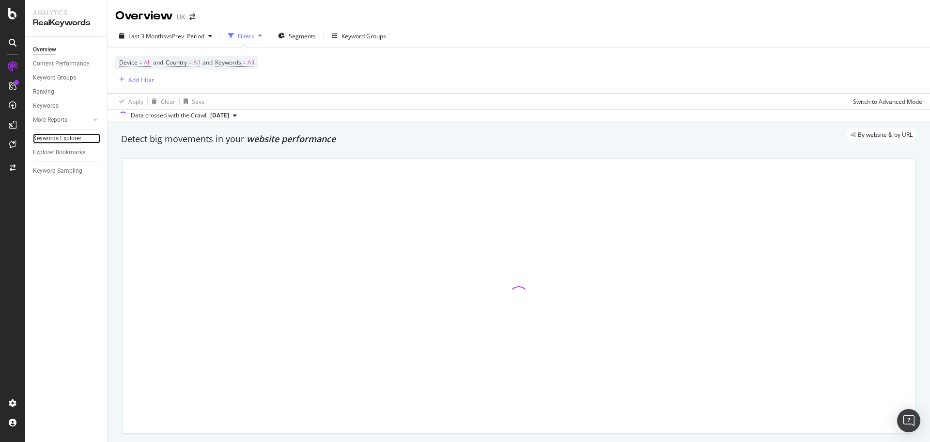
click at [45, 140] on div "Keywords Explorer" at bounding box center [57, 138] width 48 height 10
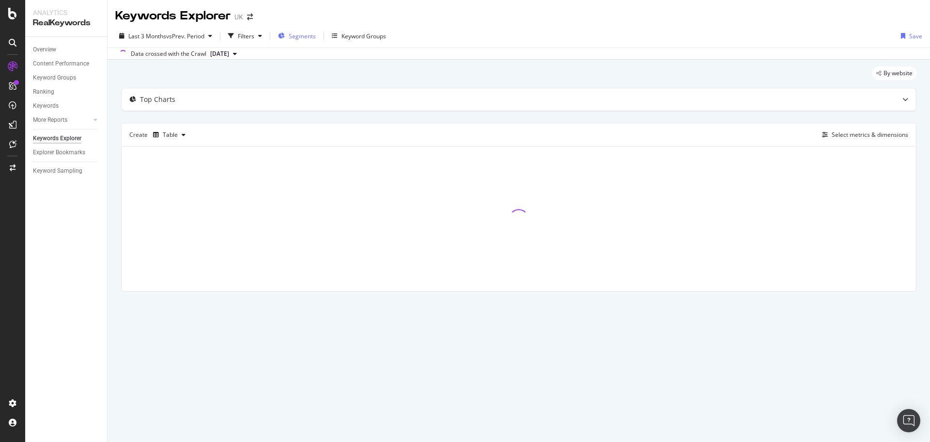
click at [304, 39] on span "Segments" at bounding box center [302, 36] width 27 height 8
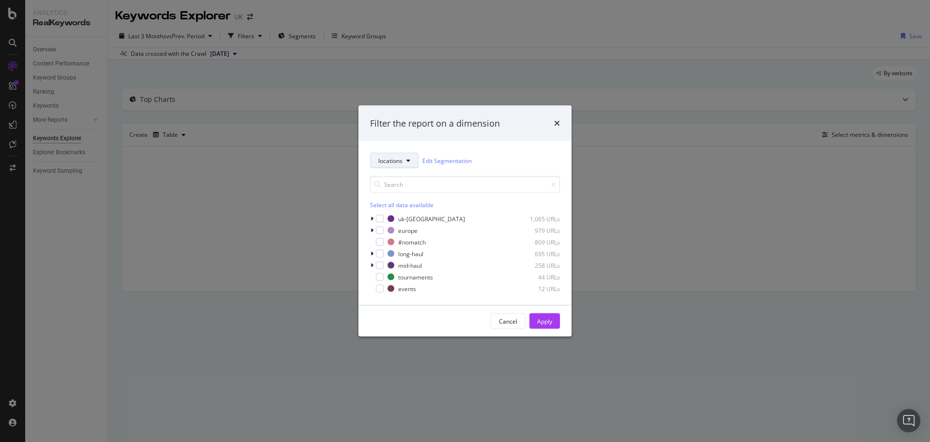
click at [401, 157] on span "locations" at bounding box center [391, 160] width 24 height 8
click at [401, 199] on span "pagetype" at bounding box center [410, 195] width 63 height 9
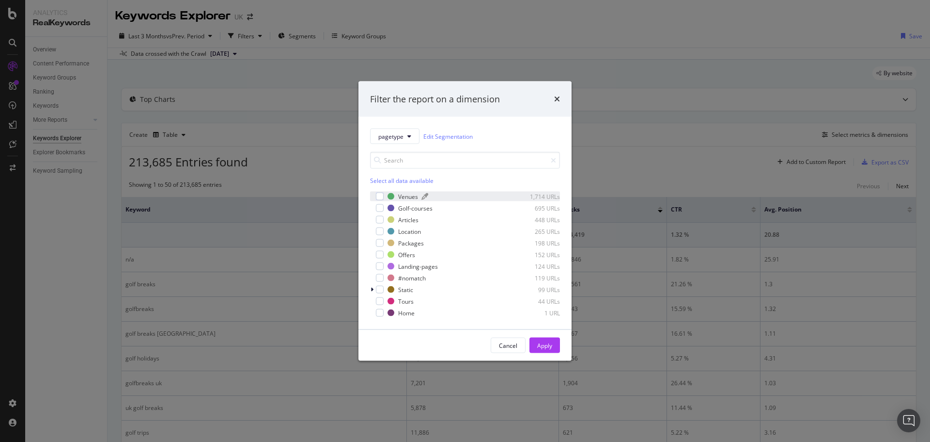
click at [409, 198] on div "Venues" at bounding box center [408, 196] width 20 height 8
click at [409, 212] on div "Golf-courses" at bounding box center [415, 208] width 34 height 8
click at [552, 340] on div "Apply" at bounding box center [544, 345] width 15 height 15
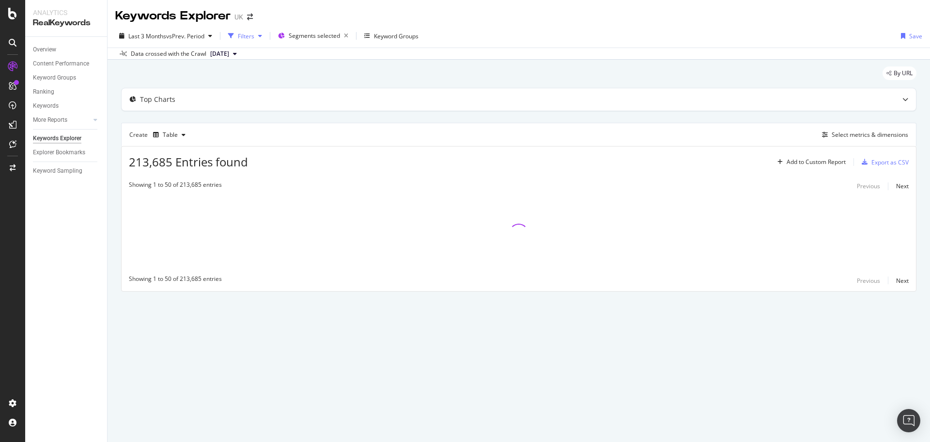
click at [251, 36] on div "Filters" at bounding box center [246, 36] width 16 height 8
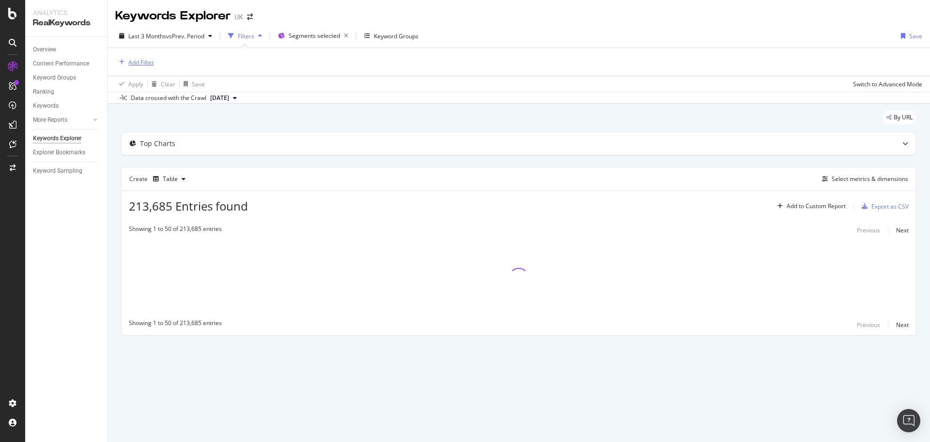
click at [135, 61] on div "Add Filter" at bounding box center [141, 62] width 26 height 8
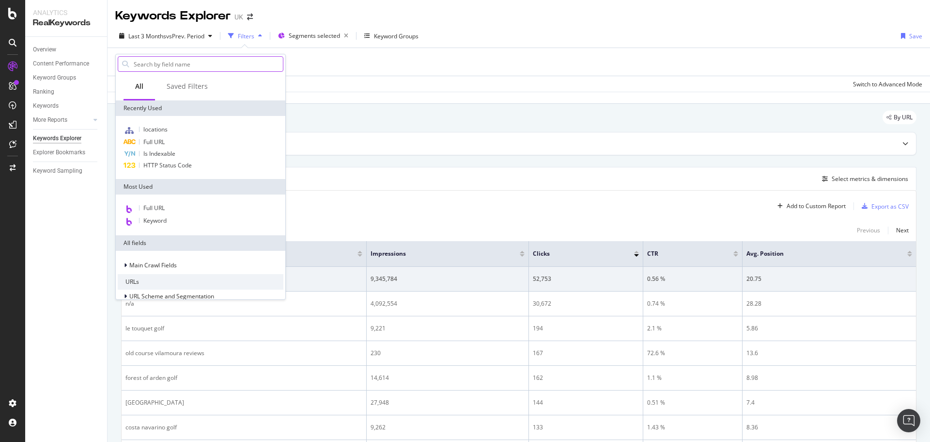
click at [167, 63] on input "text" at bounding box center [208, 64] width 150 height 15
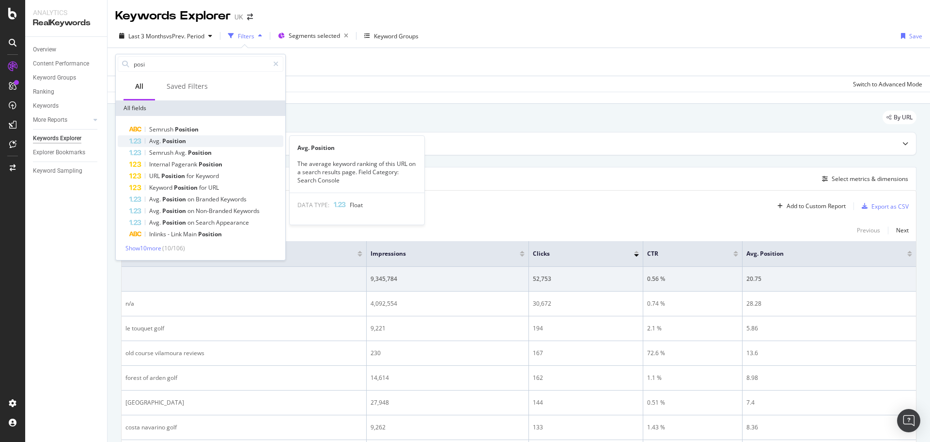
type input "posi"
click at [181, 142] on span "Position" at bounding box center [174, 141] width 24 height 8
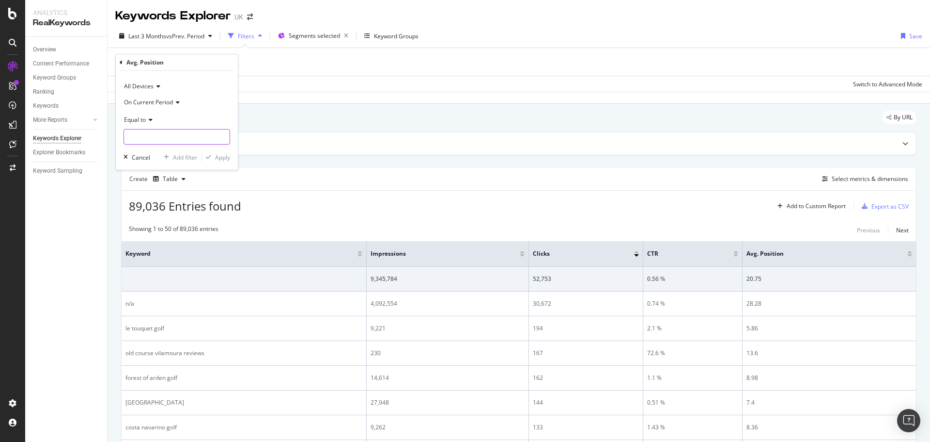
click at [141, 136] on input "number" at bounding box center [177, 137] width 107 height 16
click at [147, 122] on icon at bounding box center [149, 120] width 7 height 6
click at [158, 194] on div "Greater than" at bounding box center [178, 189] width 104 height 13
click at [168, 141] on input "number" at bounding box center [177, 137] width 107 height 16
type input "4"
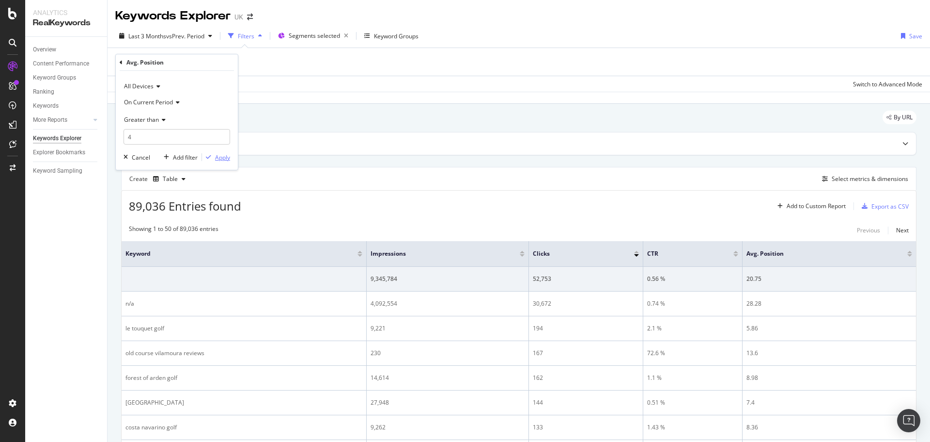
click at [222, 160] on div "Apply" at bounding box center [222, 157] width 15 height 8
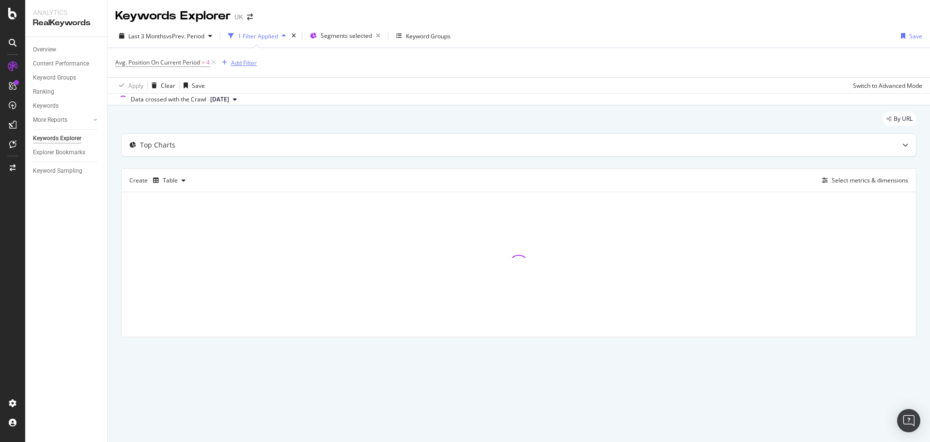
click at [237, 63] on div "Add Filter" at bounding box center [244, 63] width 26 height 8
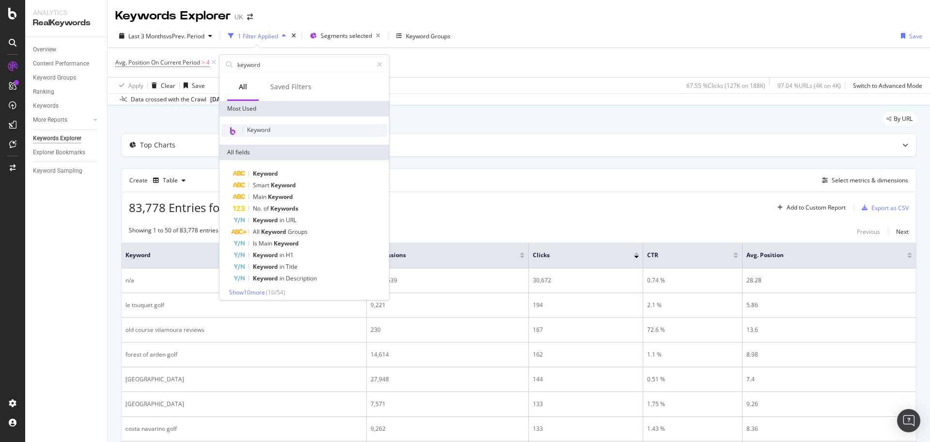
type input "keyword"
click at [271, 126] on div "Keyword" at bounding box center [304, 130] width 166 height 13
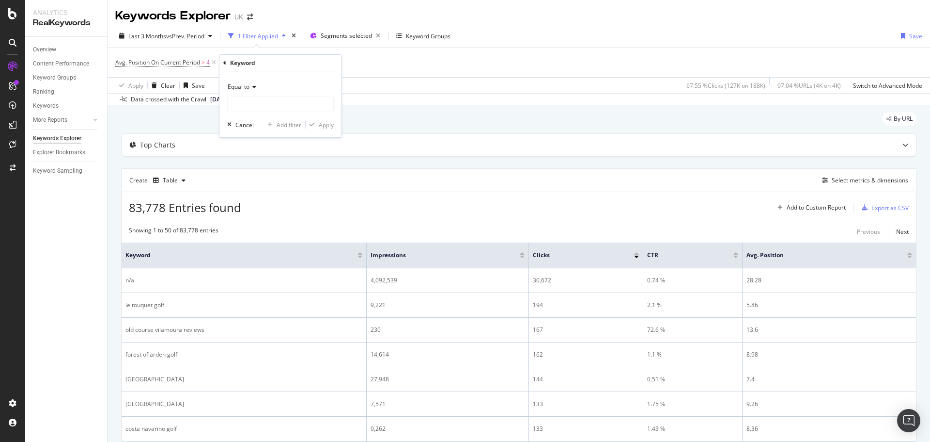
click at [256, 89] on icon at bounding box center [253, 87] width 7 height 6
click at [260, 183] on div "Contains" at bounding box center [282, 182] width 104 height 13
click at [237, 107] on input "text" at bounding box center [281, 104] width 106 height 16
type input "golf"
click at [320, 123] on div "Apply" at bounding box center [326, 125] width 15 height 8
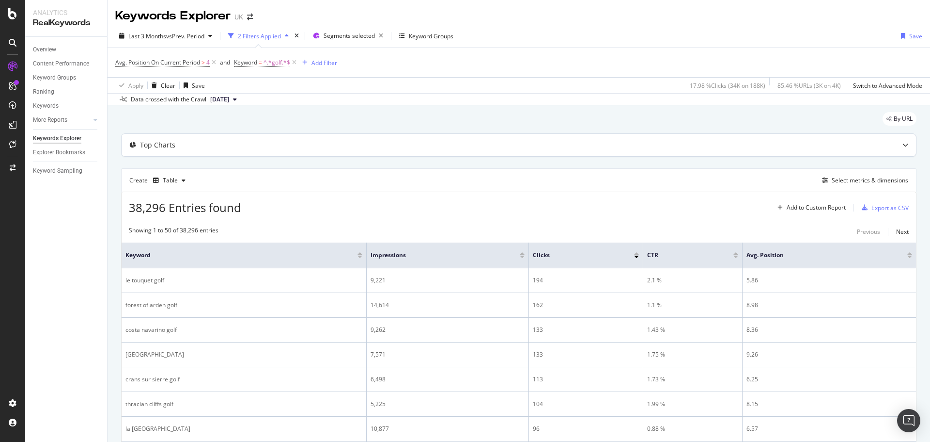
scroll to position [97, 0]
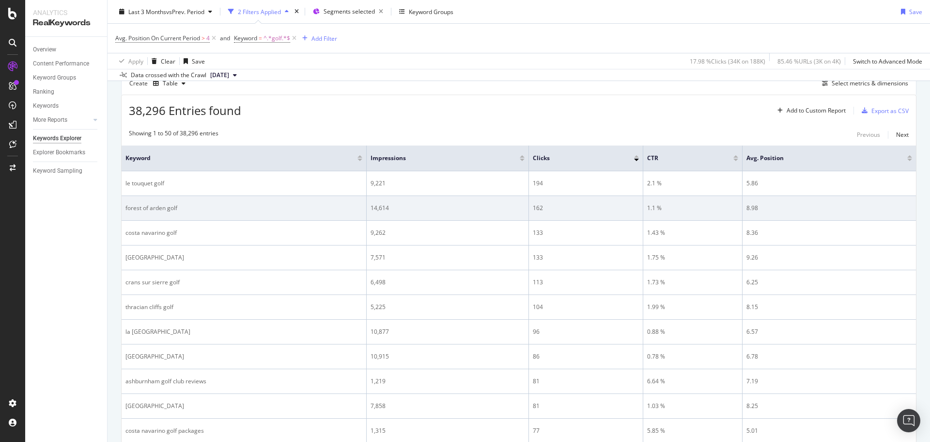
click at [159, 209] on div "forest of arden golf" at bounding box center [244, 208] width 237 height 9
copy div "forest of arden golf"
click at [169, 206] on div "forest of arden golf" at bounding box center [244, 208] width 237 height 9
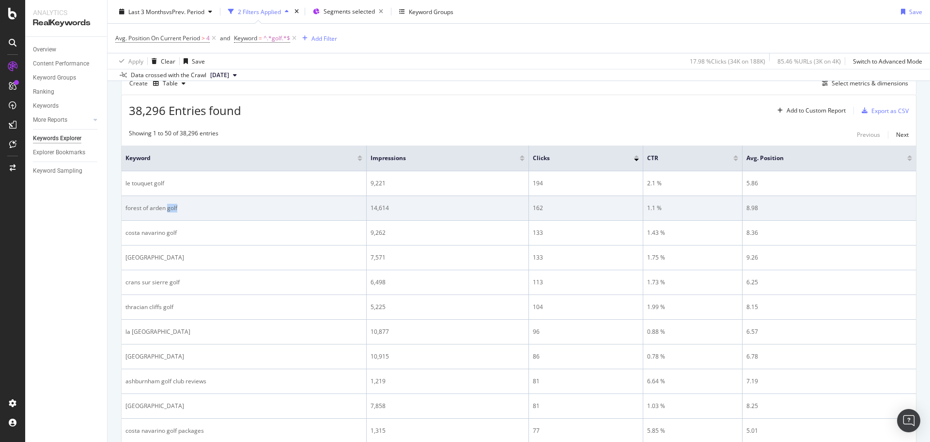
click at [169, 206] on div "forest of arden golf" at bounding box center [244, 208] width 237 height 9
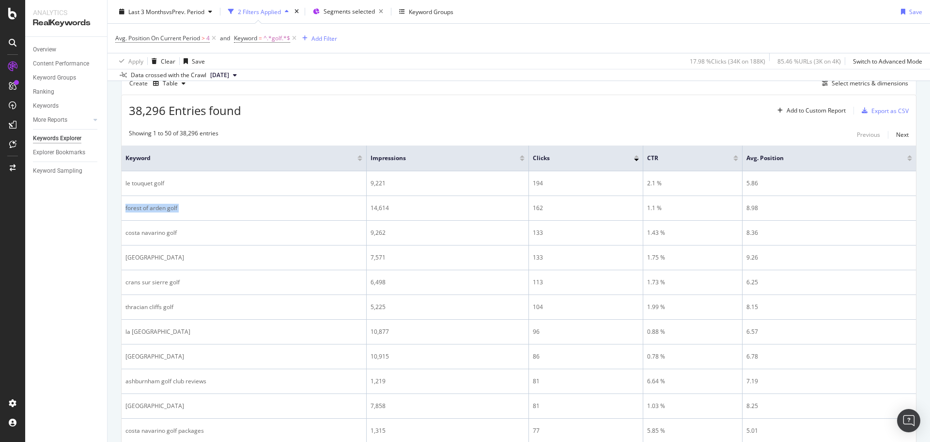
click at [521, 158] on div at bounding box center [522, 159] width 5 height 2
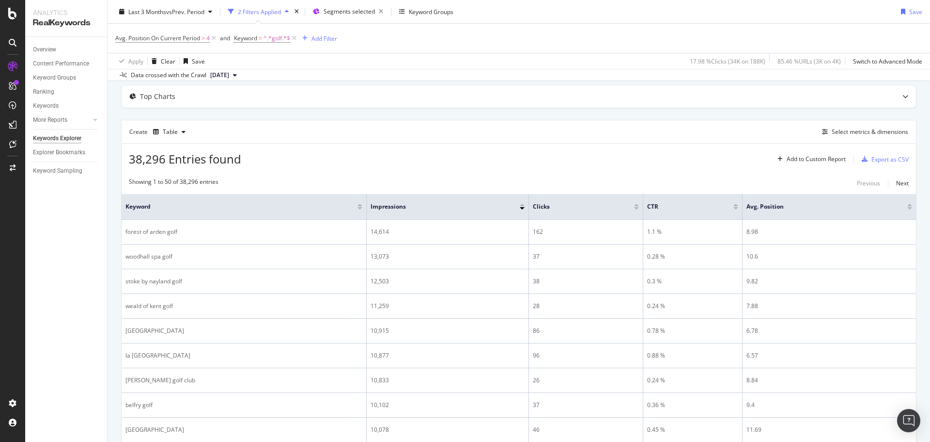
scroll to position [97, 0]
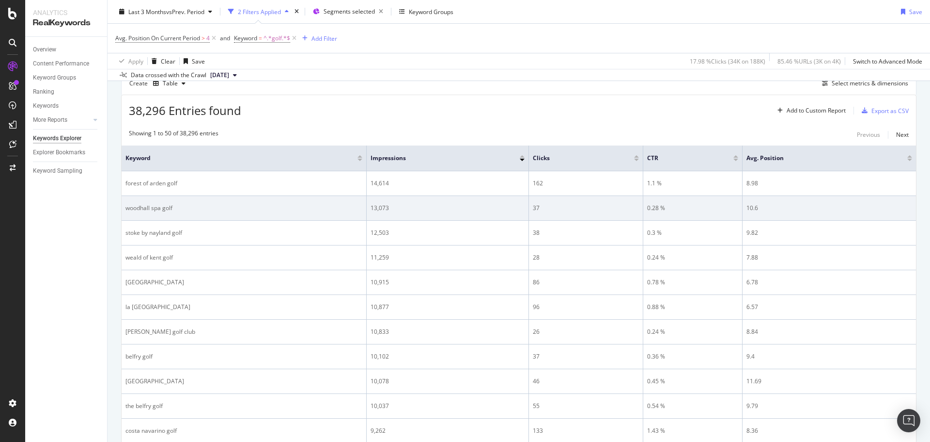
click at [127, 209] on div "woodhall spa golf" at bounding box center [244, 208] width 237 height 9
copy div "woodhall spa golf"
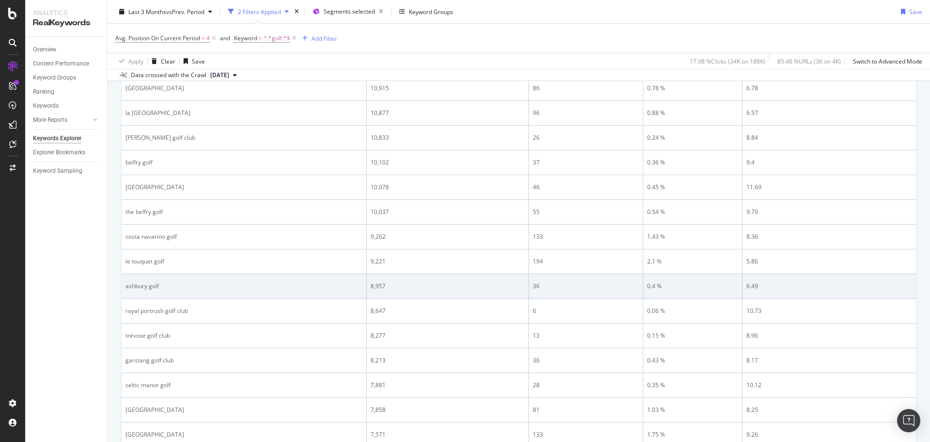
scroll to position [48, 0]
